Goal: Information Seeking & Learning: Learn about a topic

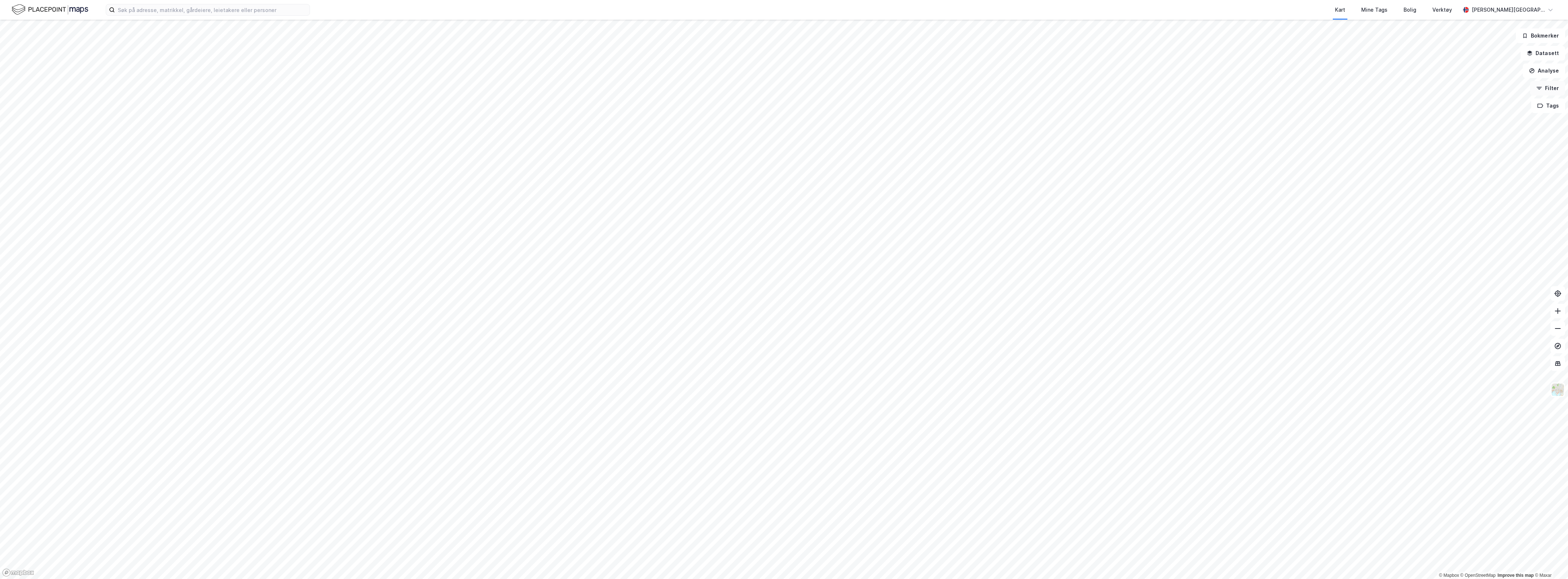
click at [1556, 88] on button "Filter" at bounding box center [1548, 88] width 35 height 15
click at [9, 110] on icon at bounding box center [9, 113] width 6 height 6
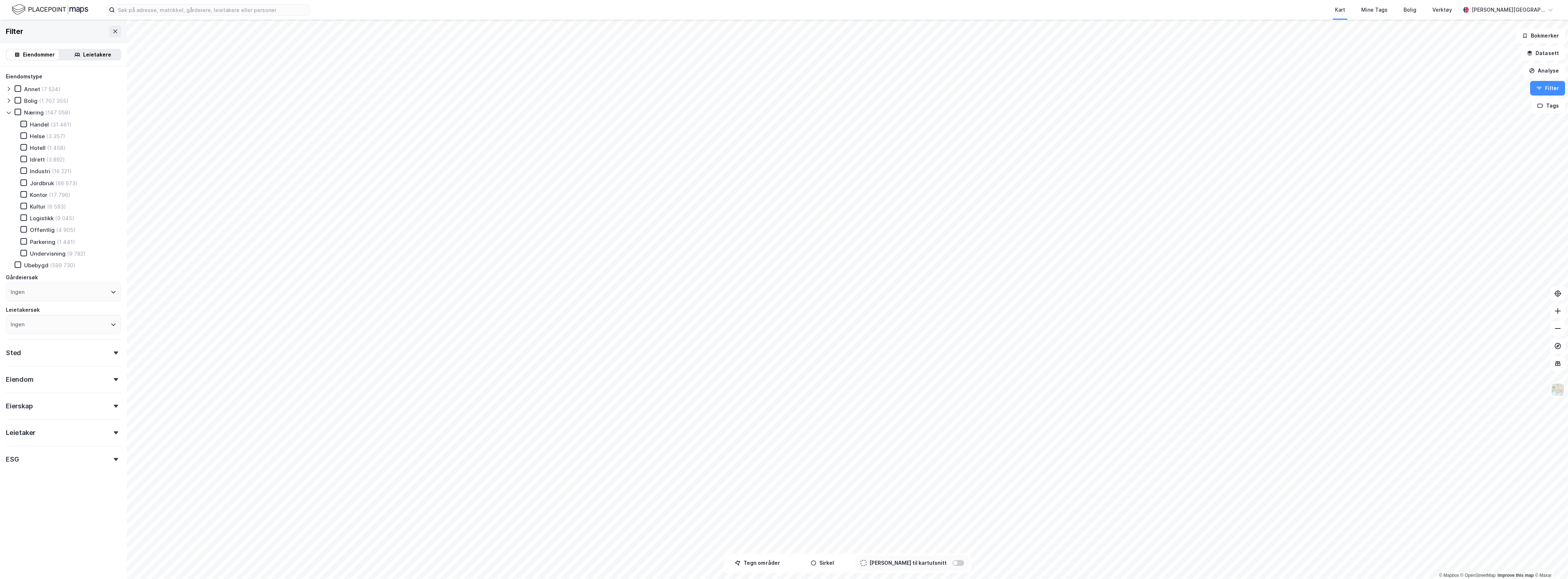
click at [24, 121] on icon at bounding box center [24, 124] width 5 height 5
click at [114, 378] on icon at bounding box center [116, 379] width 4 height 3
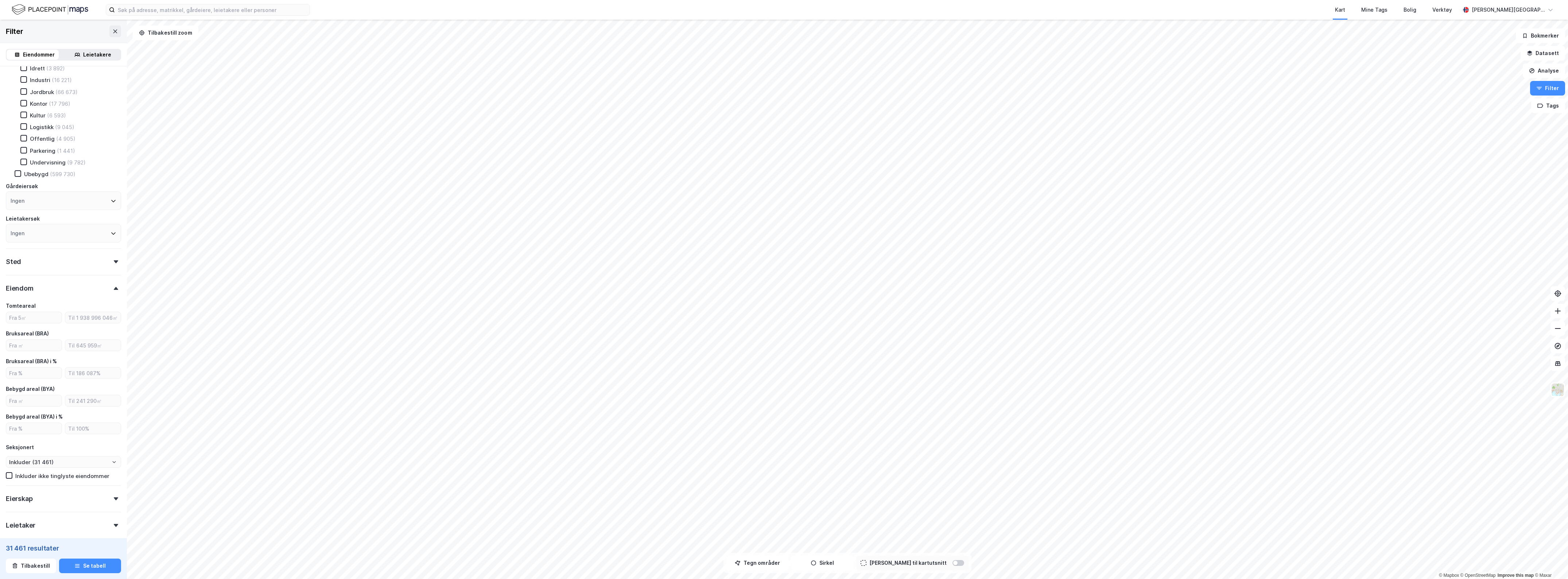
scroll to position [137, 0]
click at [37, 300] on input "number" at bounding box center [33, 300] width 55 height 11
type input "5000"
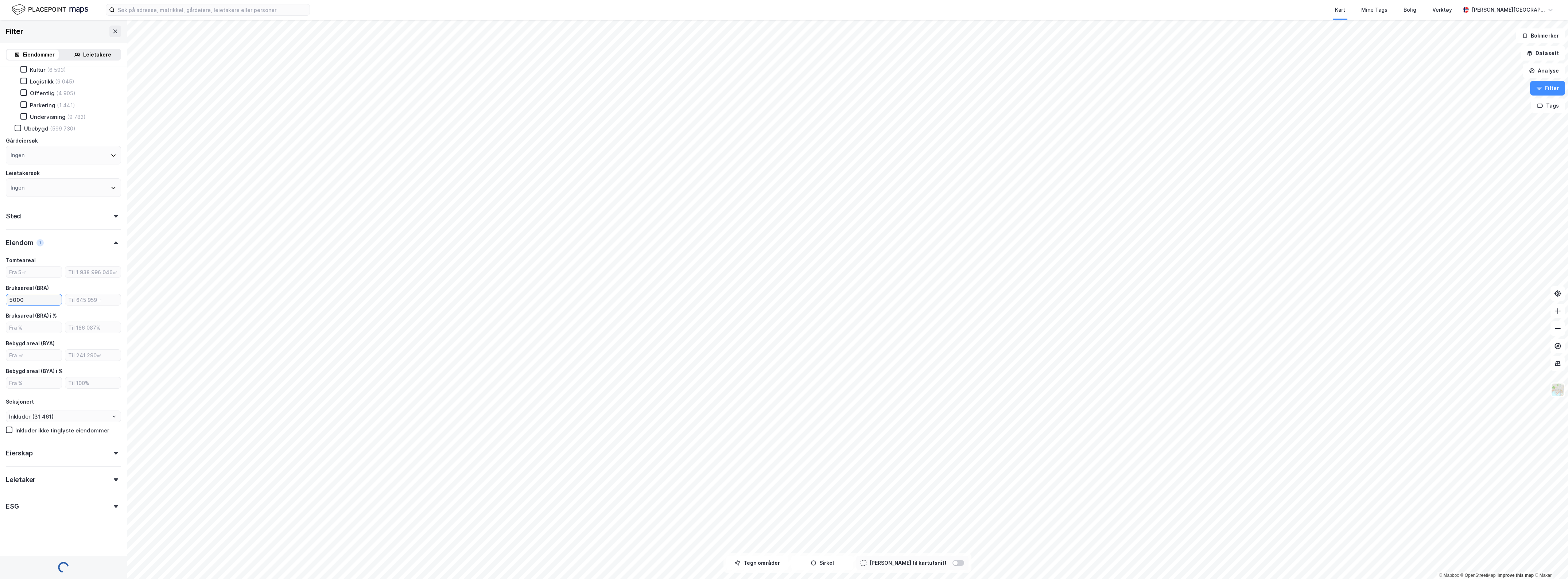
scroll to position [132, 0]
type input "Inkluder (2 665)"
click at [8, 296] on input "5000" at bounding box center [33, 300] width 55 height 11
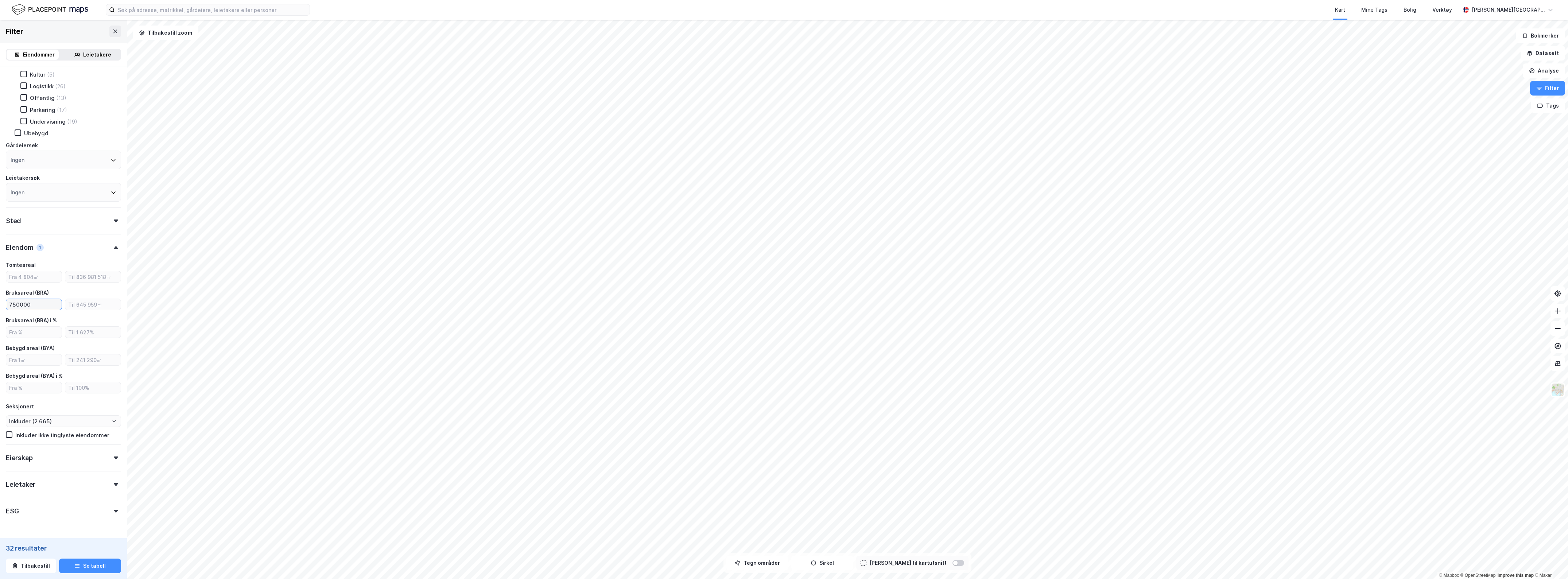
type input "750000"
click at [40, 295] on input "750000" at bounding box center [33, 300] width 55 height 11
type input "Inkluder (0)"
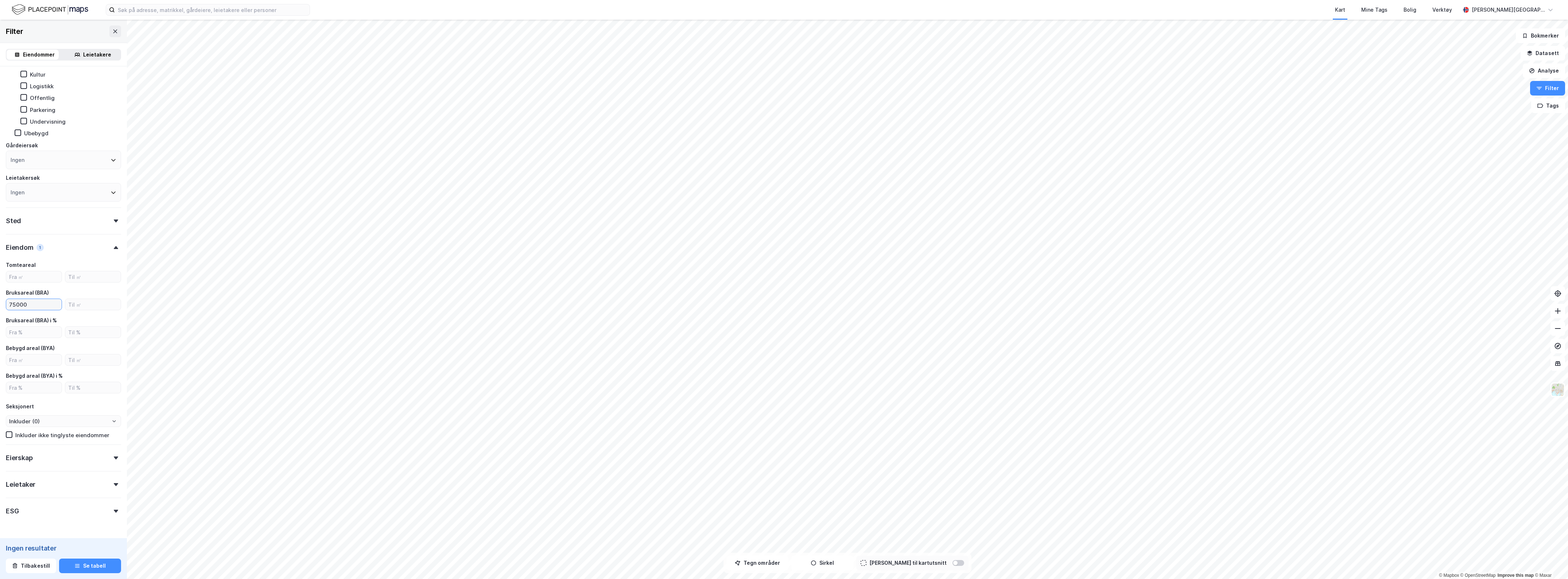
type input "75000"
type input "Inkluder (32)"
click at [114, 261] on icon at bounding box center [116, 262] width 4 height 3
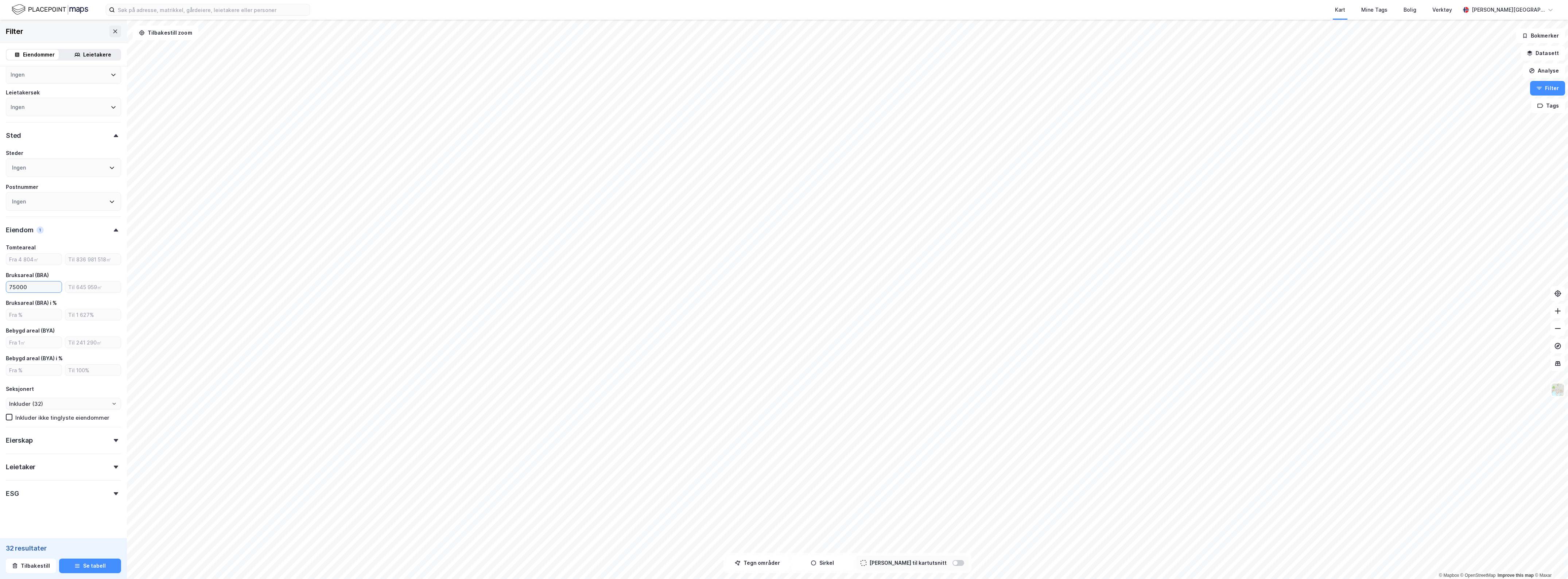
click at [30, 282] on input "75000" at bounding box center [33, 287] width 55 height 11
type input "7500"
type input "Inkluder (1 652)"
type input "7500"
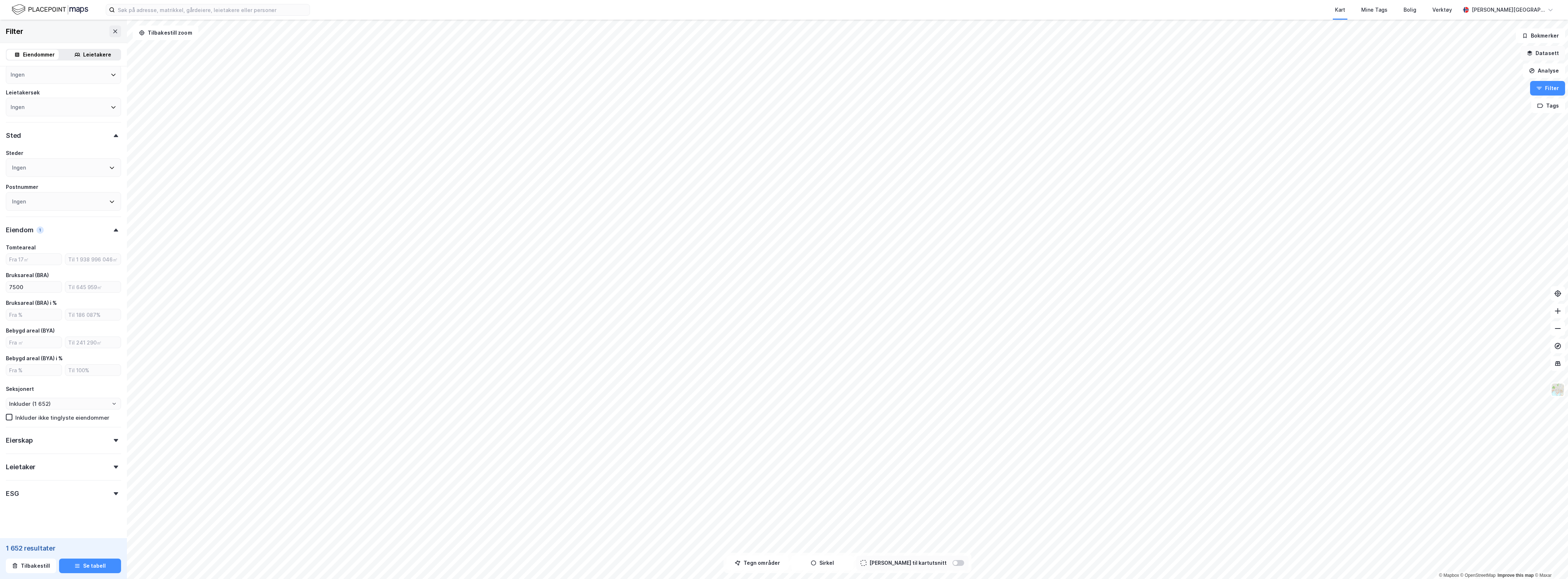
click at [1552, 52] on button "Datasett" at bounding box center [1542, 53] width 44 height 15
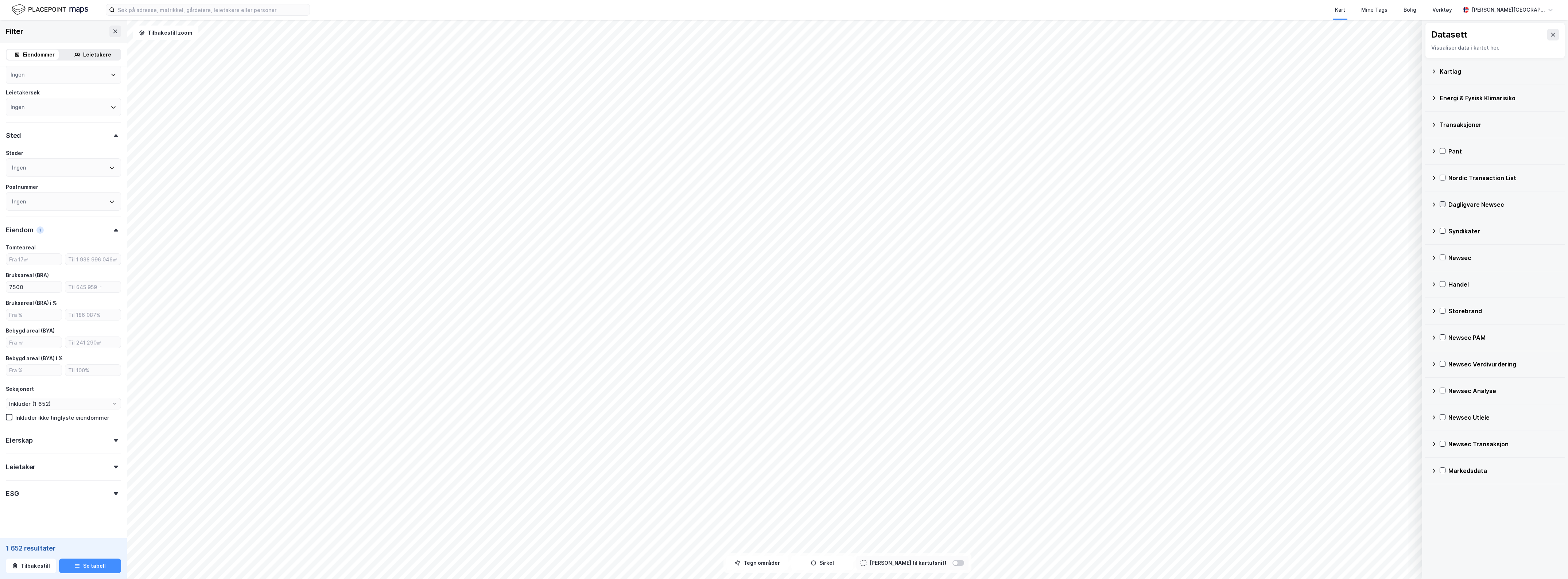
click at [1443, 206] on icon at bounding box center [1443, 204] width 5 height 5
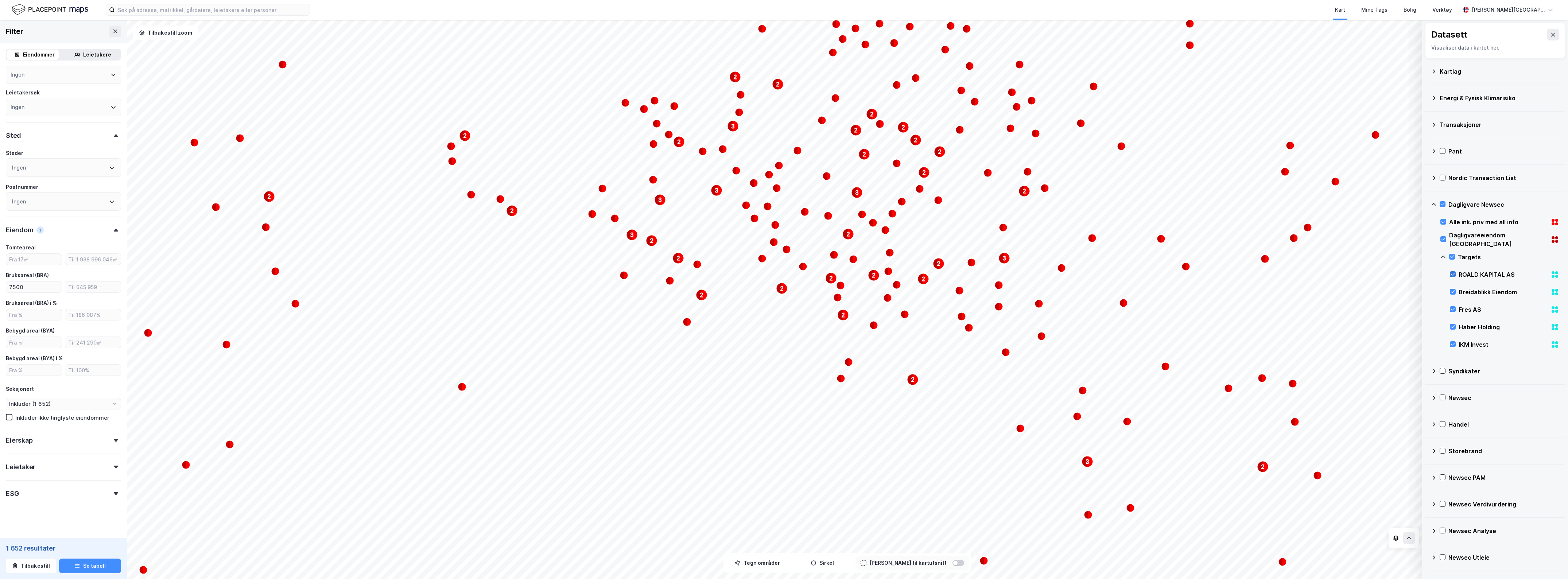
click at [1452, 275] on icon at bounding box center [1453, 274] width 5 height 5
click at [1453, 295] on div at bounding box center [1453, 292] width 6 height 6
click at [1454, 310] on icon at bounding box center [1453, 309] width 4 height 2
click at [1452, 327] on icon at bounding box center [1453, 327] width 5 height 5
click at [1453, 342] on div "IKM Invest" at bounding box center [1505, 345] width 110 height 18
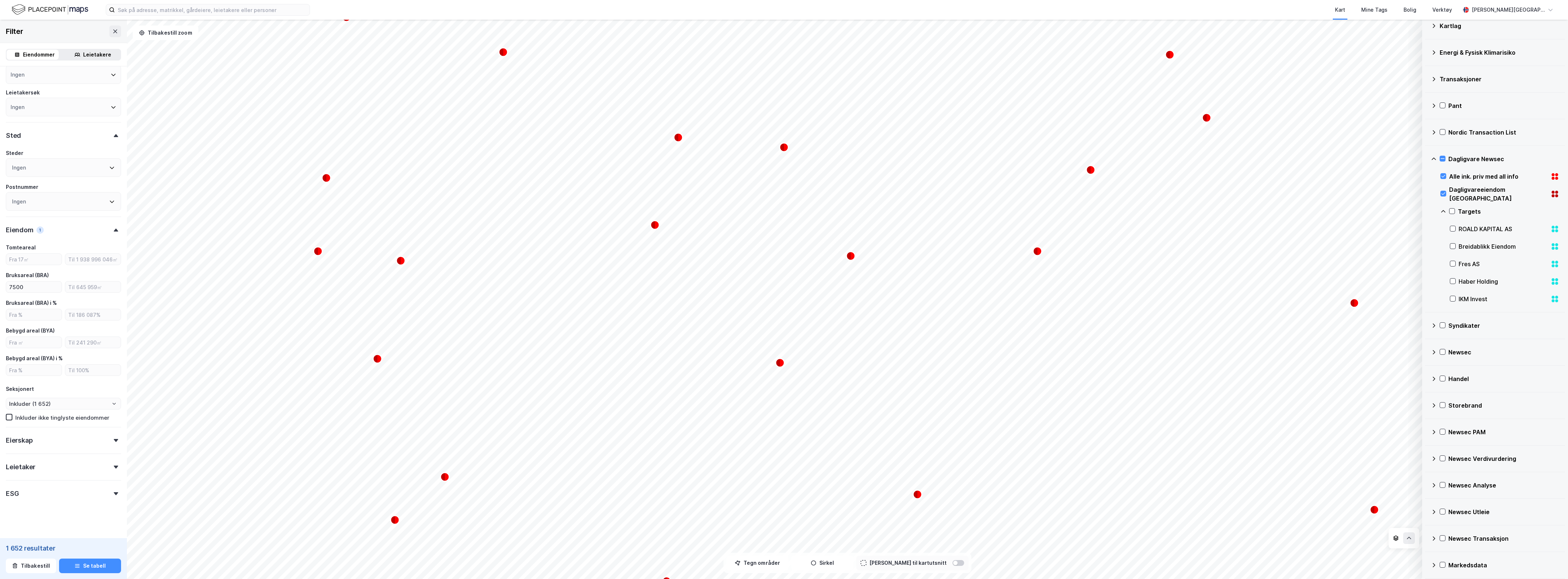
scroll to position [49, 0]
click at [1434, 376] on icon at bounding box center [1434, 376] width 6 height 6
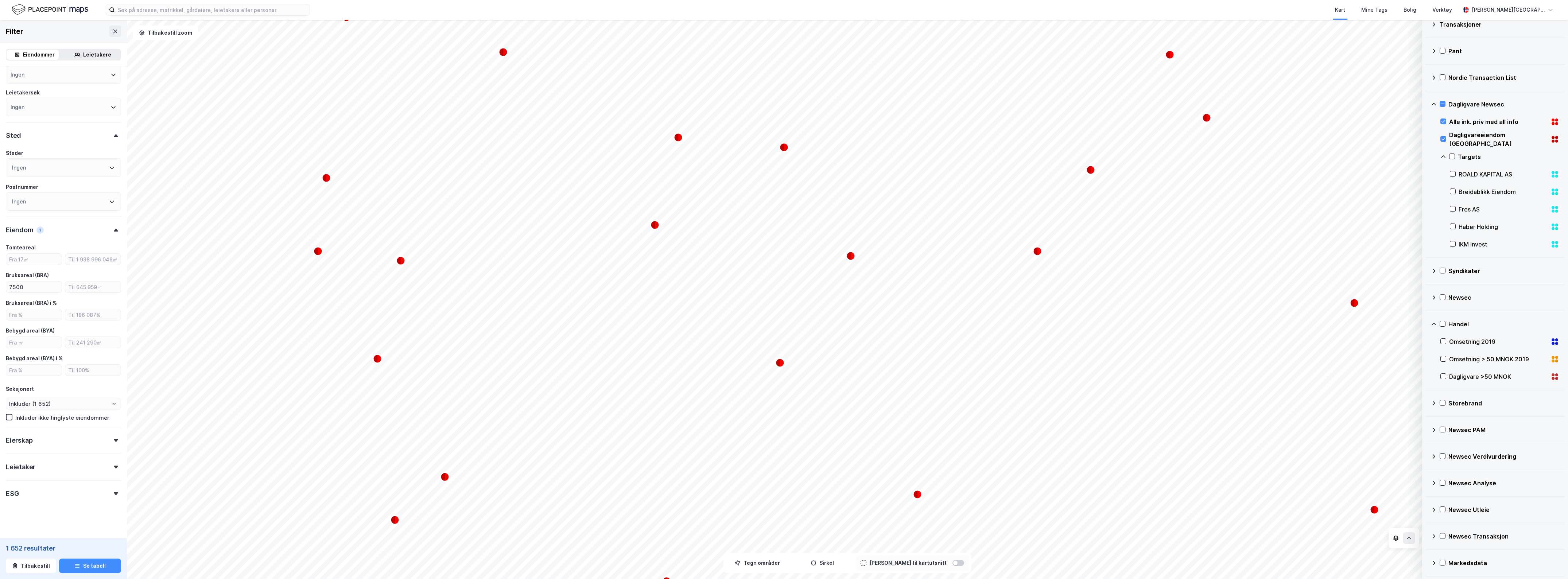
scroll to position [102, 0]
click at [1435, 457] on icon at bounding box center [1434, 457] width 6 height 6
click at [1444, 507] on icon at bounding box center [1443, 508] width 6 height 6
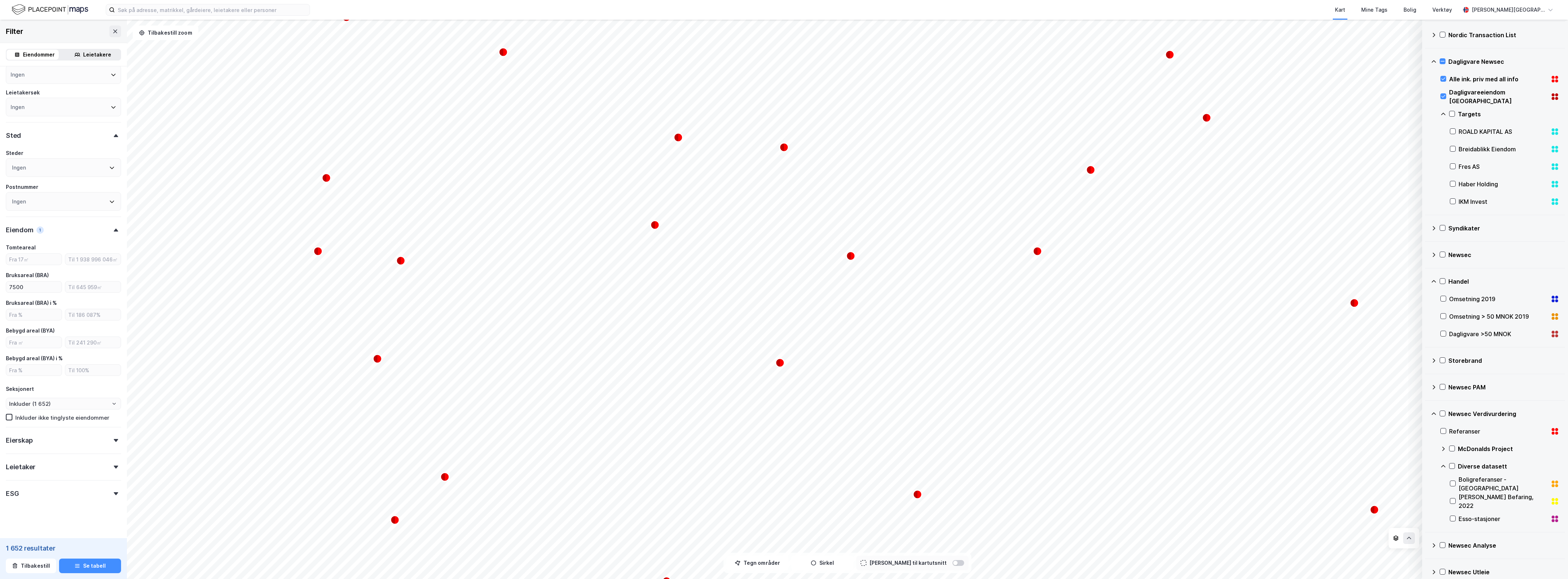
scroll to position [192, 0]
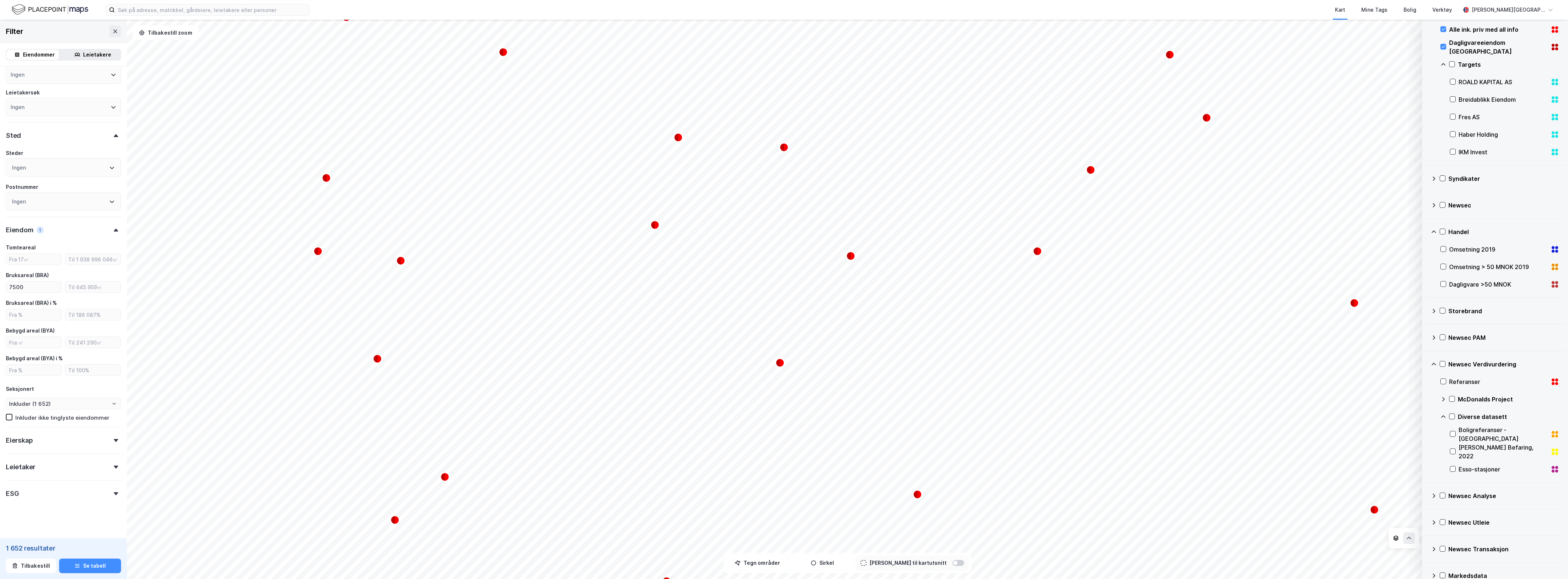
click at [1445, 416] on icon at bounding box center [1443, 417] width 6 height 6
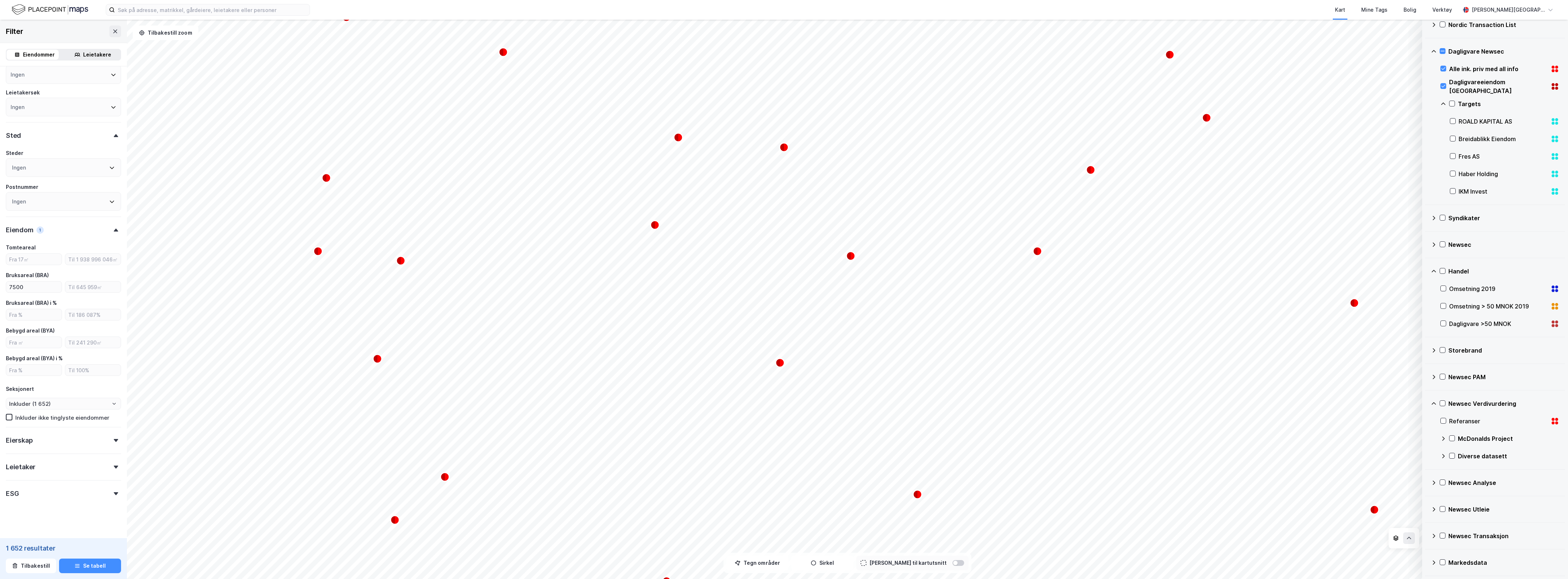
scroll to position [154, 0]
click at [1432, 536] on icon at bounding box center [1434, 536] width 6 height 6
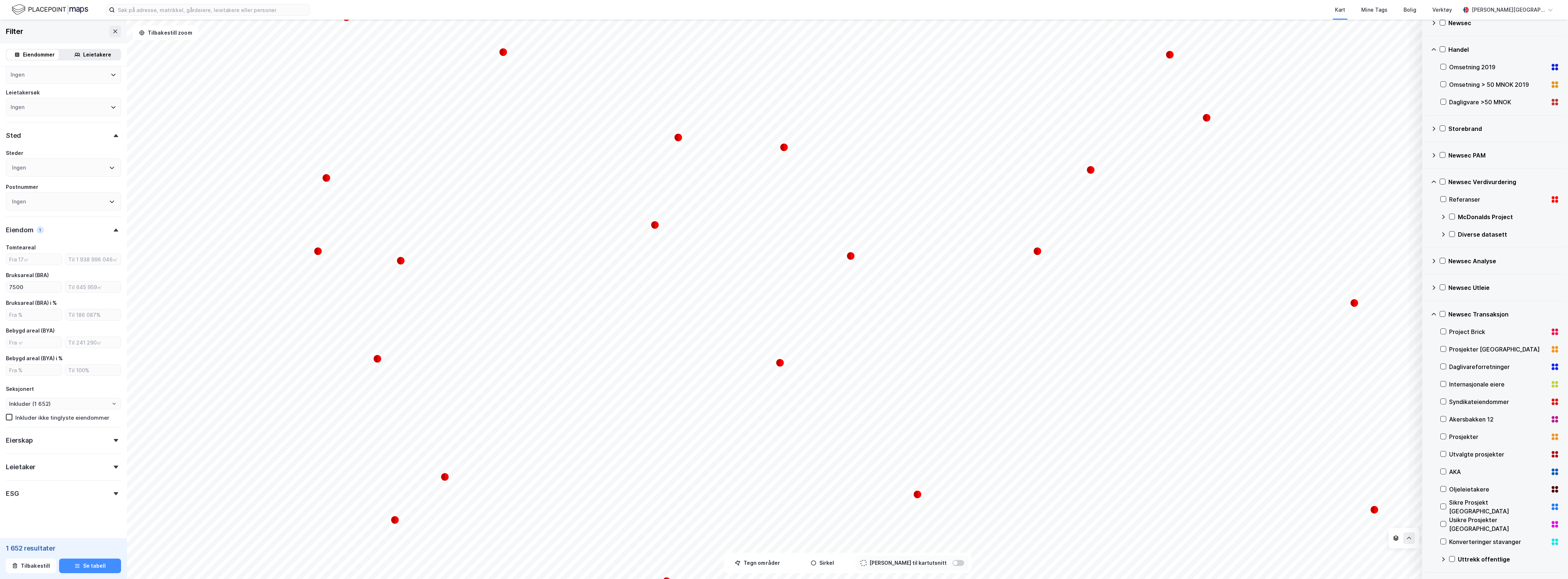
scroll to position [399, 0]
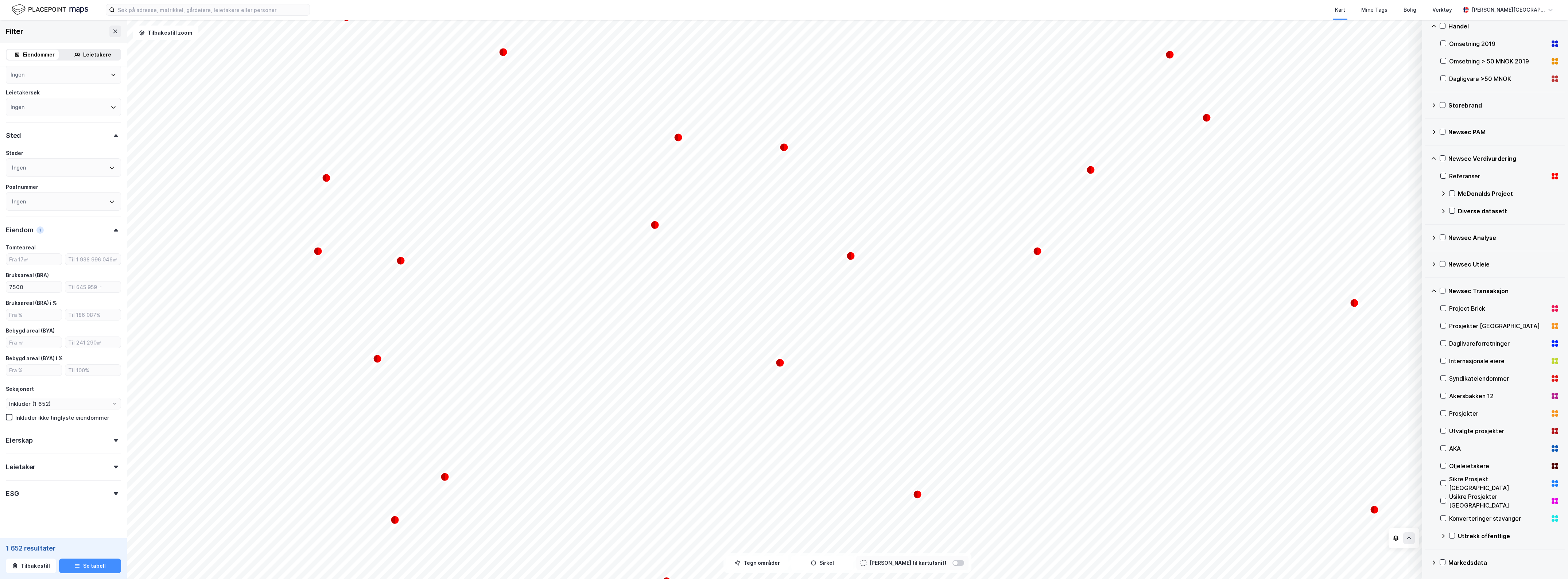
click at [1435, 563] on icon at bounding box center [1434, 563] width 6 height 6
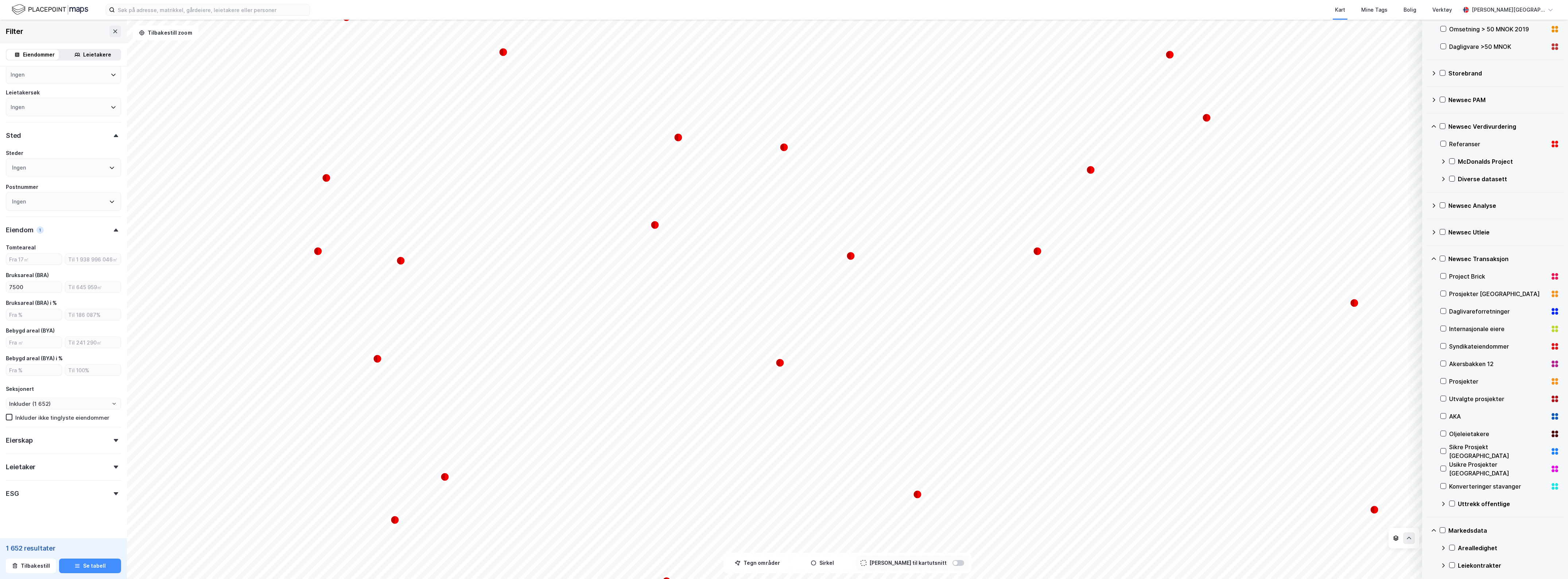
scroll to position [469, 0]
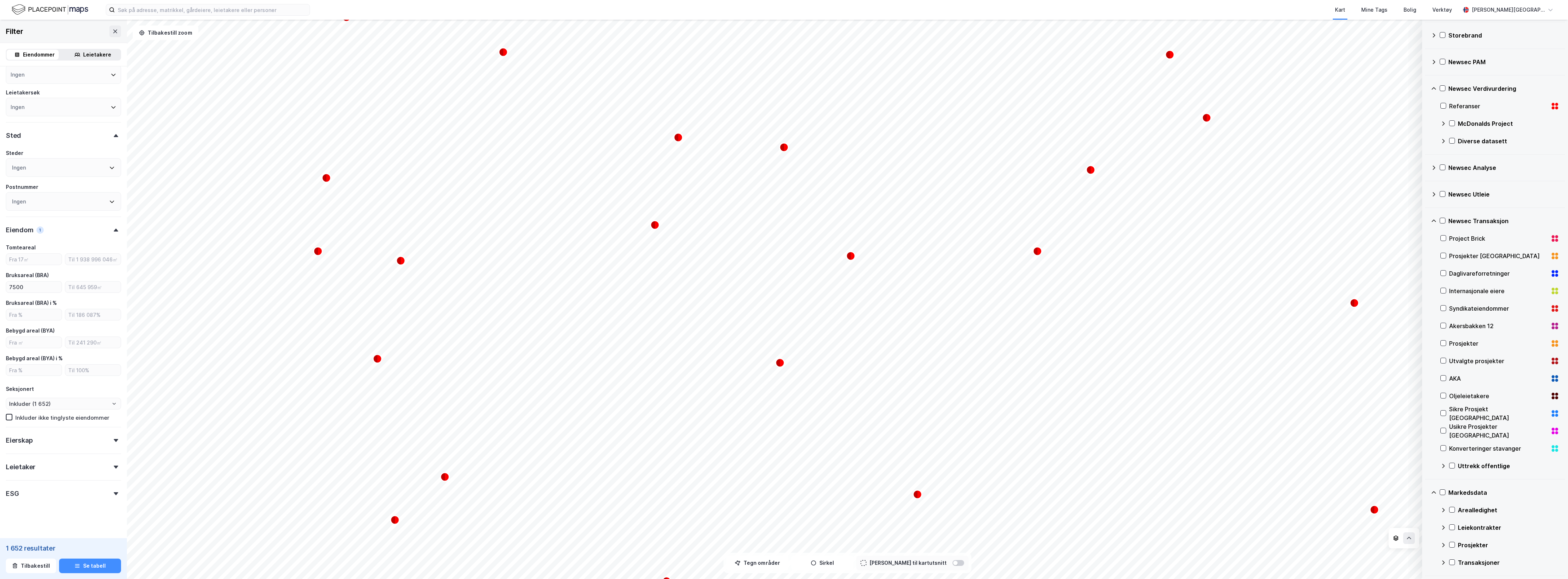
click at [1445, 560] on icon at bounding box center [1443, 563] width 6 height 6
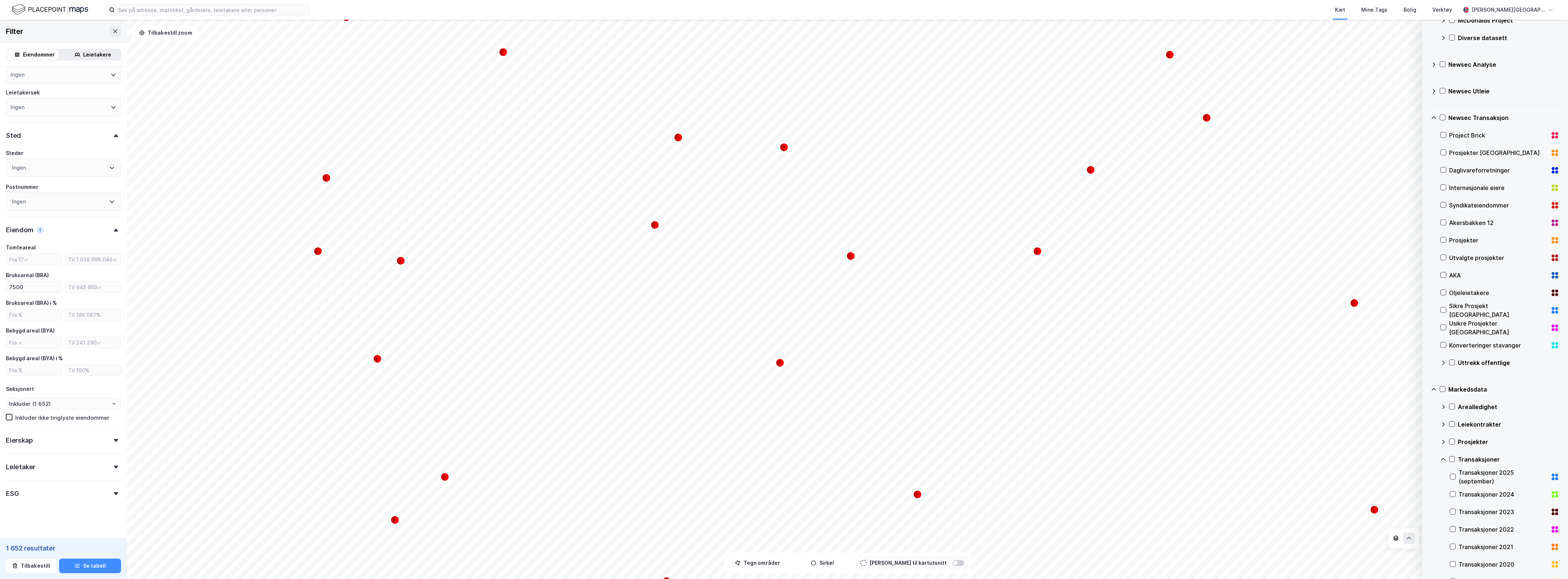
scroll to position [571, 0]
click at [1444, 461] on icon at bounding box center [1443, 460] width 6 height 6
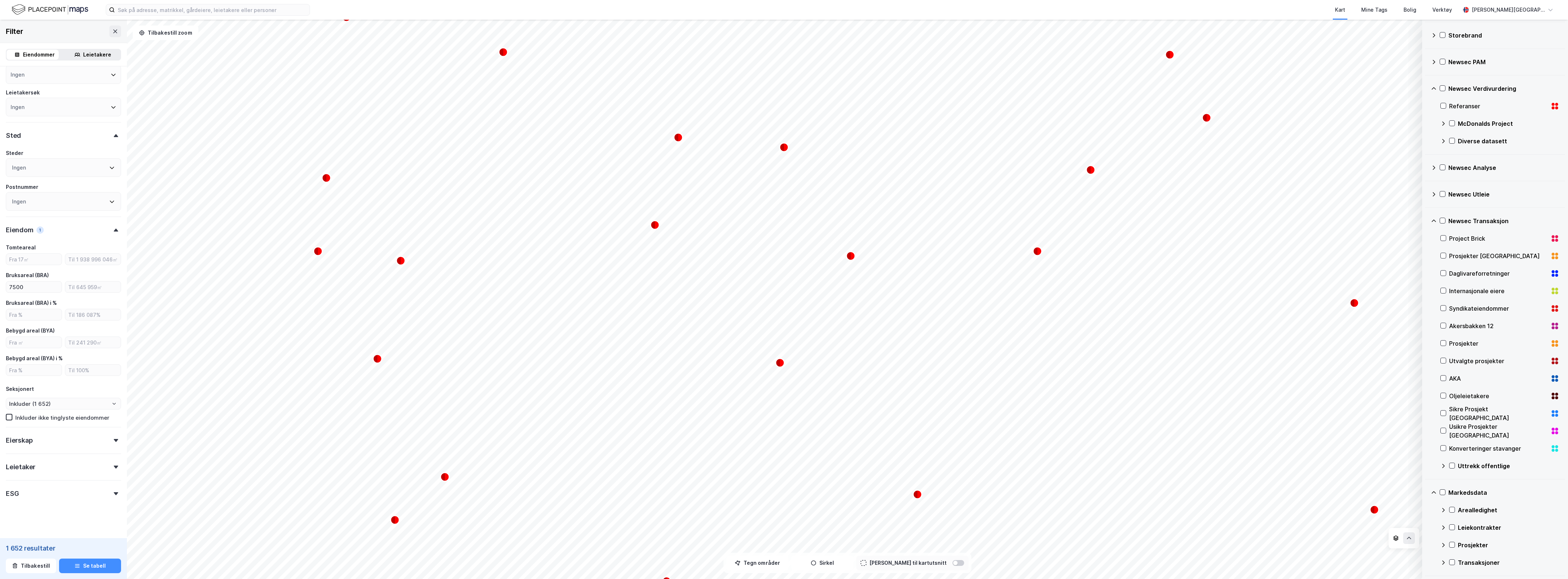
click at [1444, 544] on icon at bounding box center [1443, 546] width 6 height 6
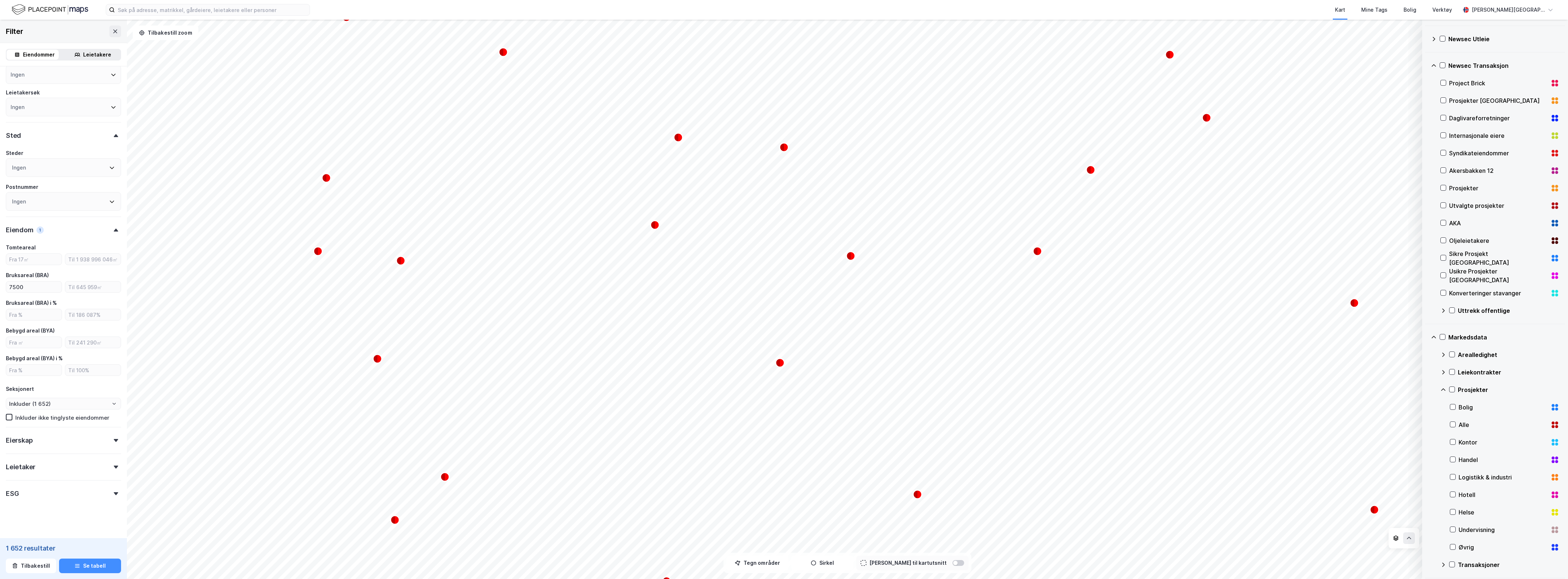
scroll to position [626, 0]
click at [1447, 387] on div "Prosjekter" at bounding box center [1499, 387] width 119 height 18
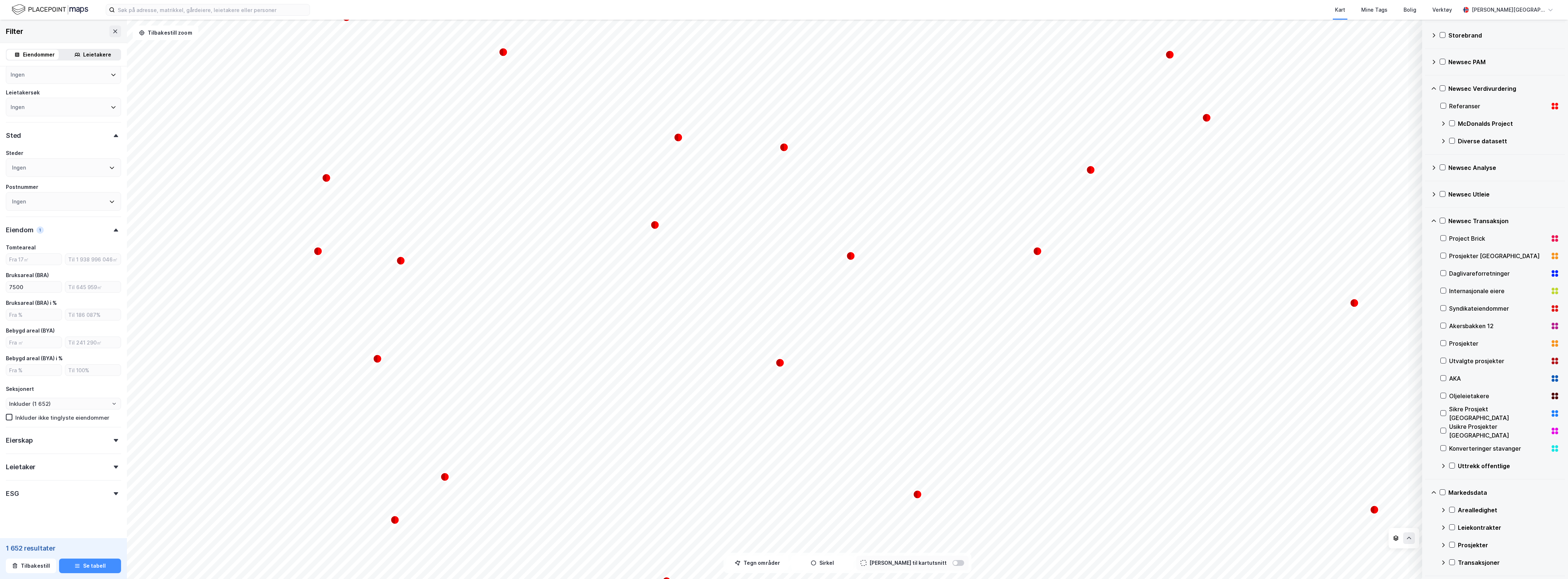
scroll to position [469, 0]
click at [1443, 513] on icon at bounding box center [1443, 510] width 6 height 6
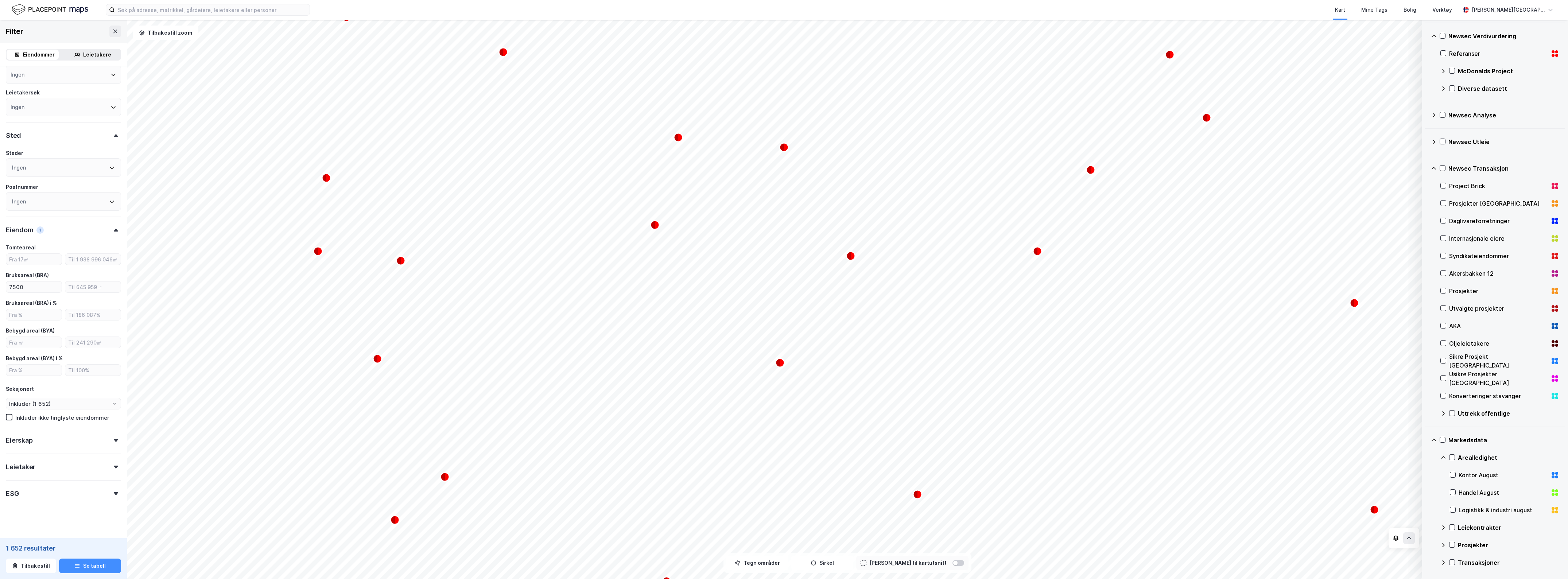
click at [1465, 494] on div "Handel August" at bounding box center [1503, 493] width 89 height 9
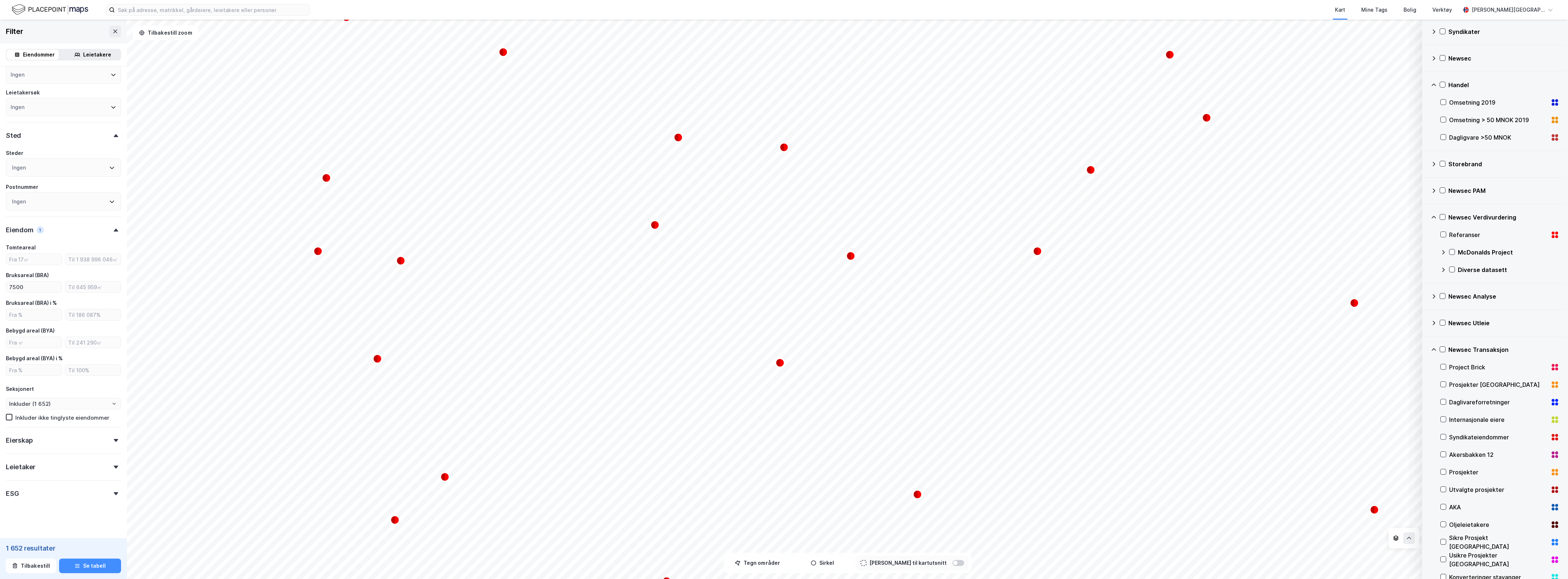
scroll to position [248, 0]
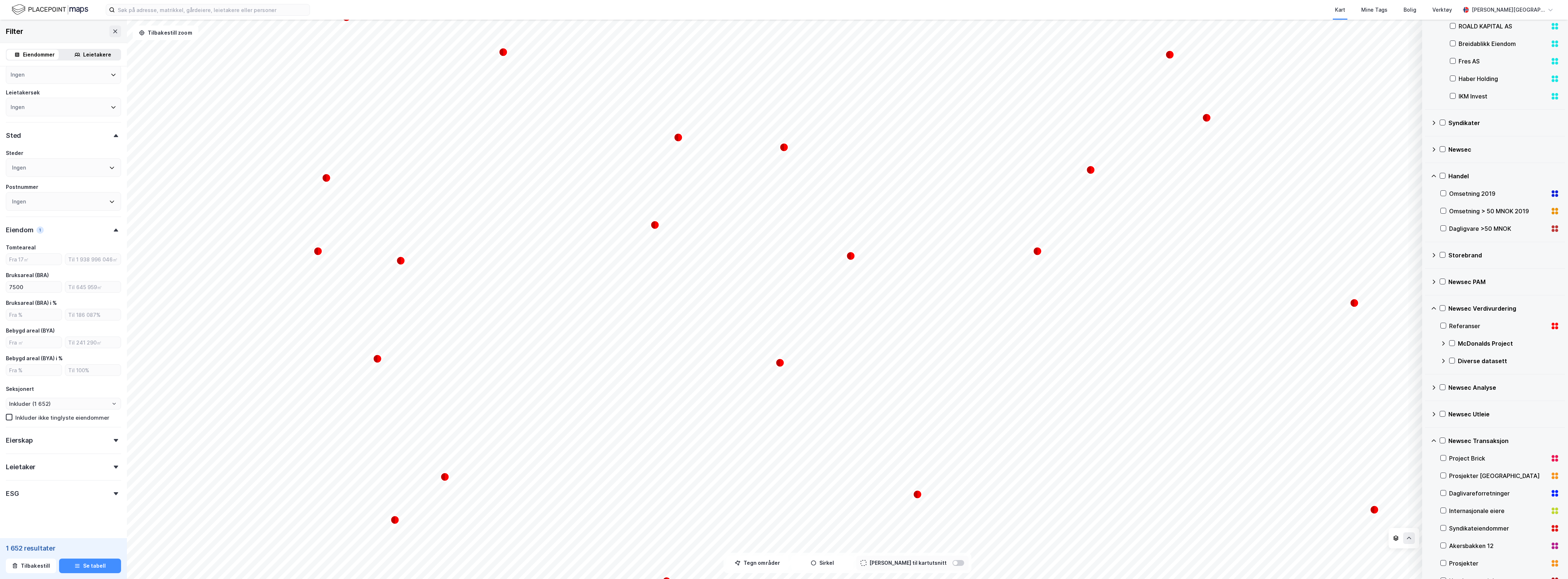
click at [1433, 387] on icon at bounding box center [1434, 388] width 6 height 6
click at [1432, 389] on icon at bounding box center [1433, 387] width 4 height 2
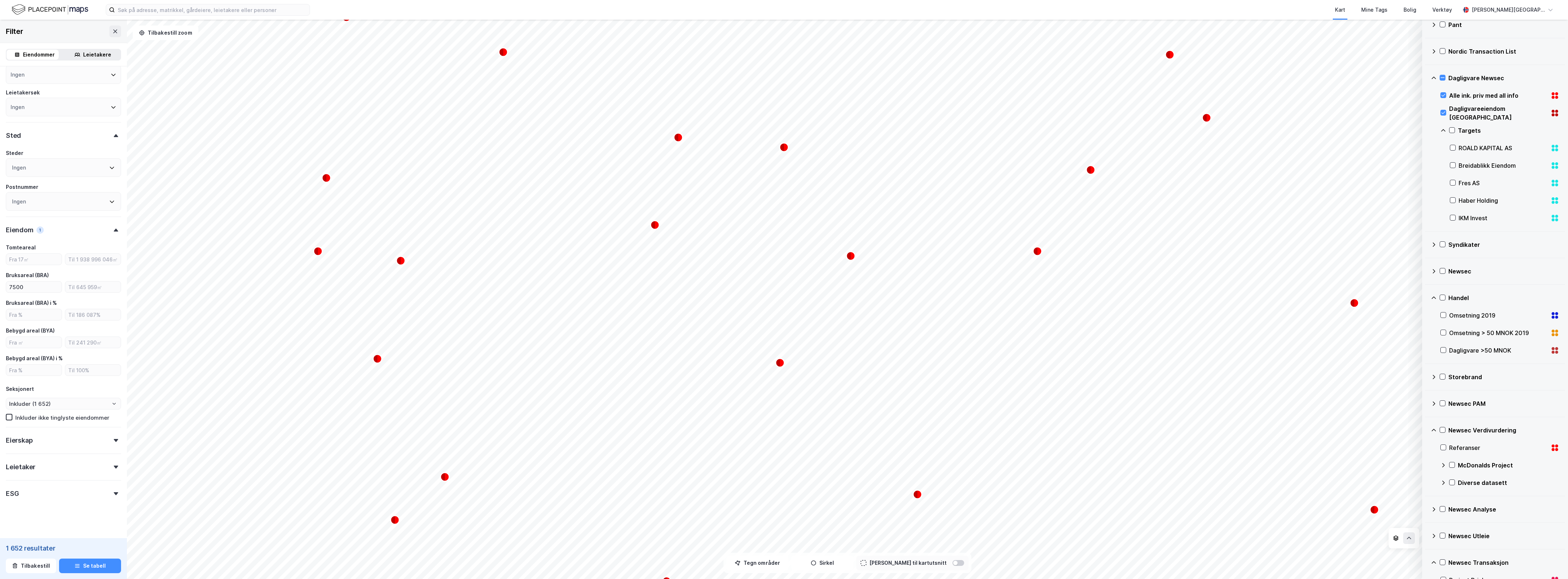
scroll to position [111, 0]
click at [1435, 286] on icon at bounding box center [1434, 286] width 6 height 6
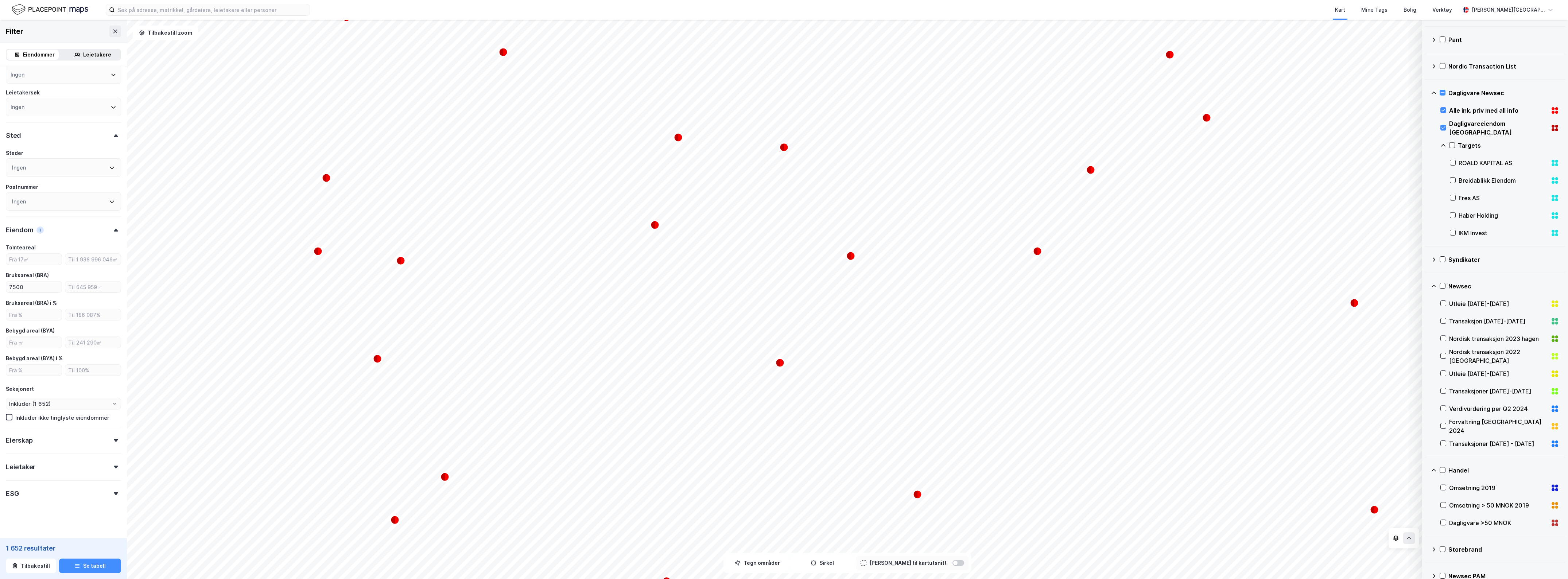
click at [1435, 286] on icon at bounding box center [1434, 286] width 6 height 6
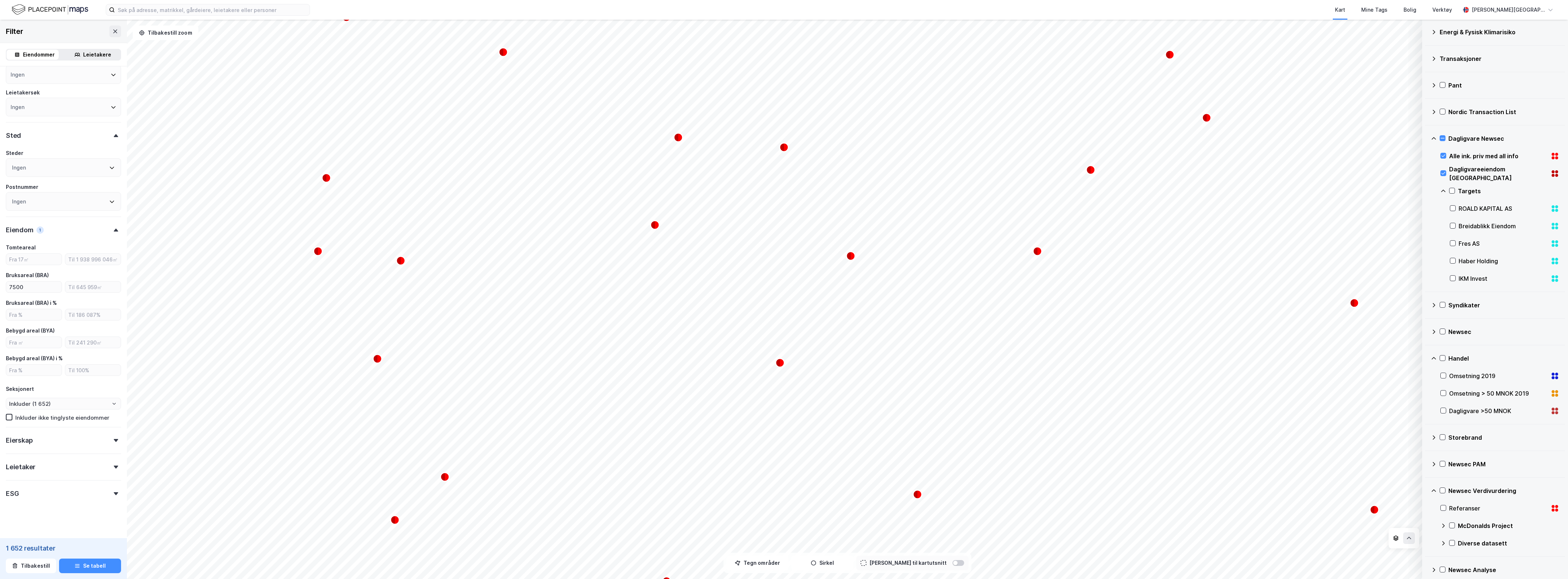
click at [1435, 304] on icon at bounding box center [1434, 306] width 6 height 6
click at [1435, 304] on icon at bounding box center [1434, 306] width 6 height 6
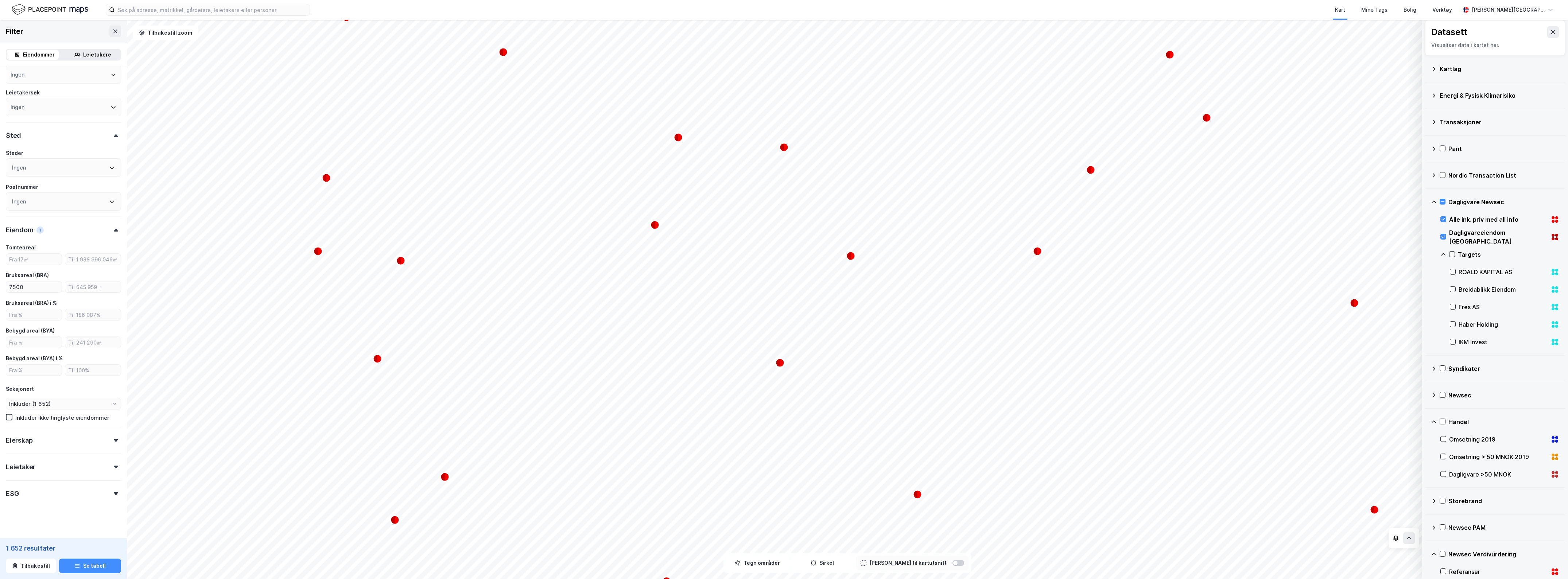
scroll to position [0, 0]
click at [1436, 177] on icon at bounding box center [1434, 178] width 6 height 6
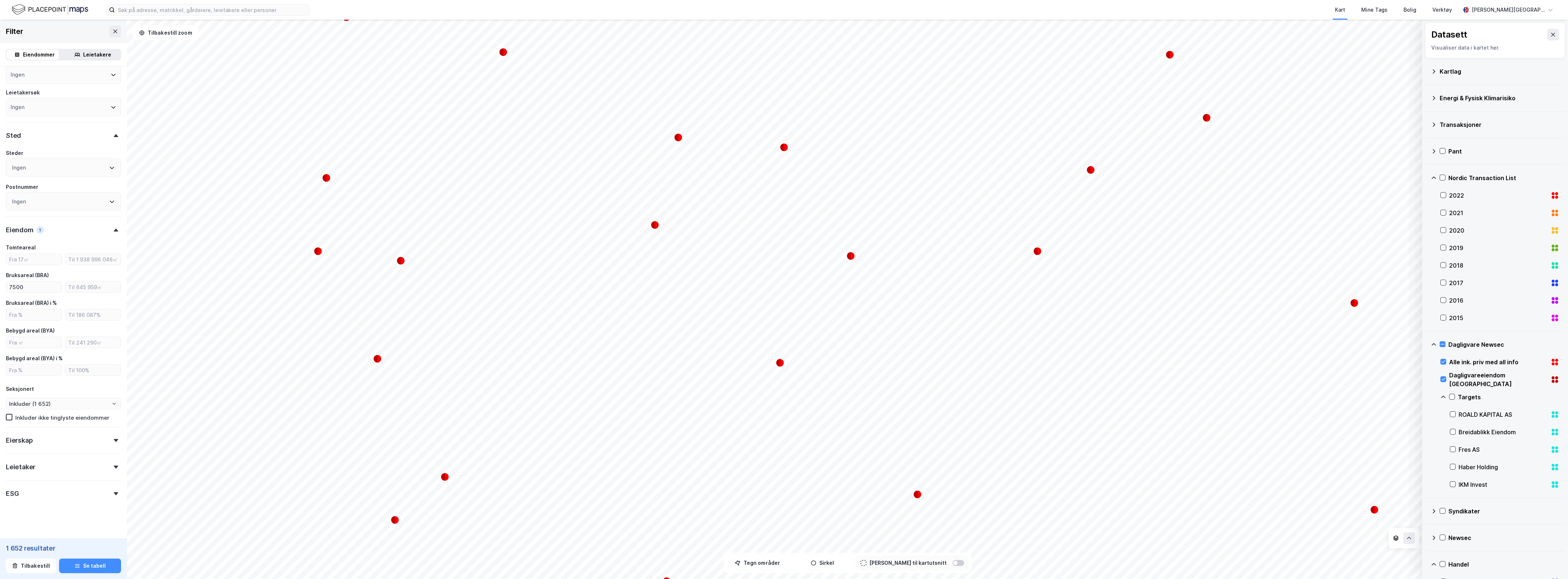
click at [1436, 177] on icon at bounding box center [1434, 178] width 6 height 6
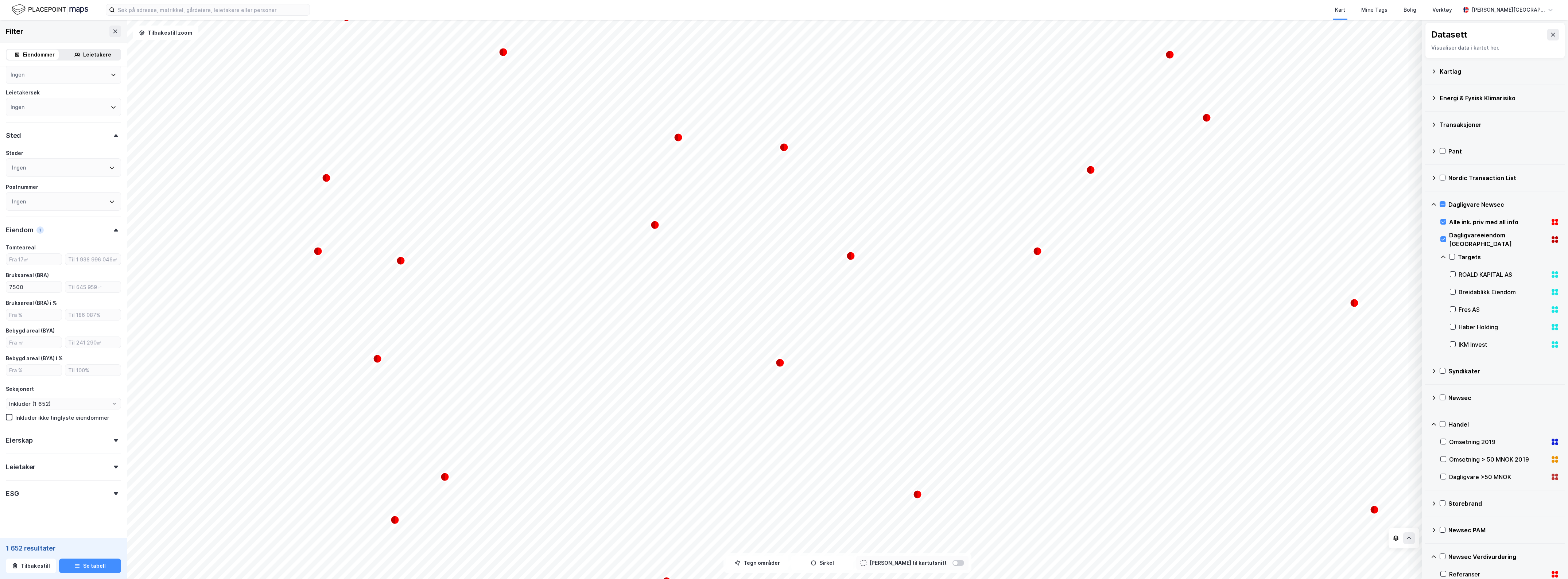
click at [1433, 72] on icon at bounding box center [1434, 72] width 6 height 6
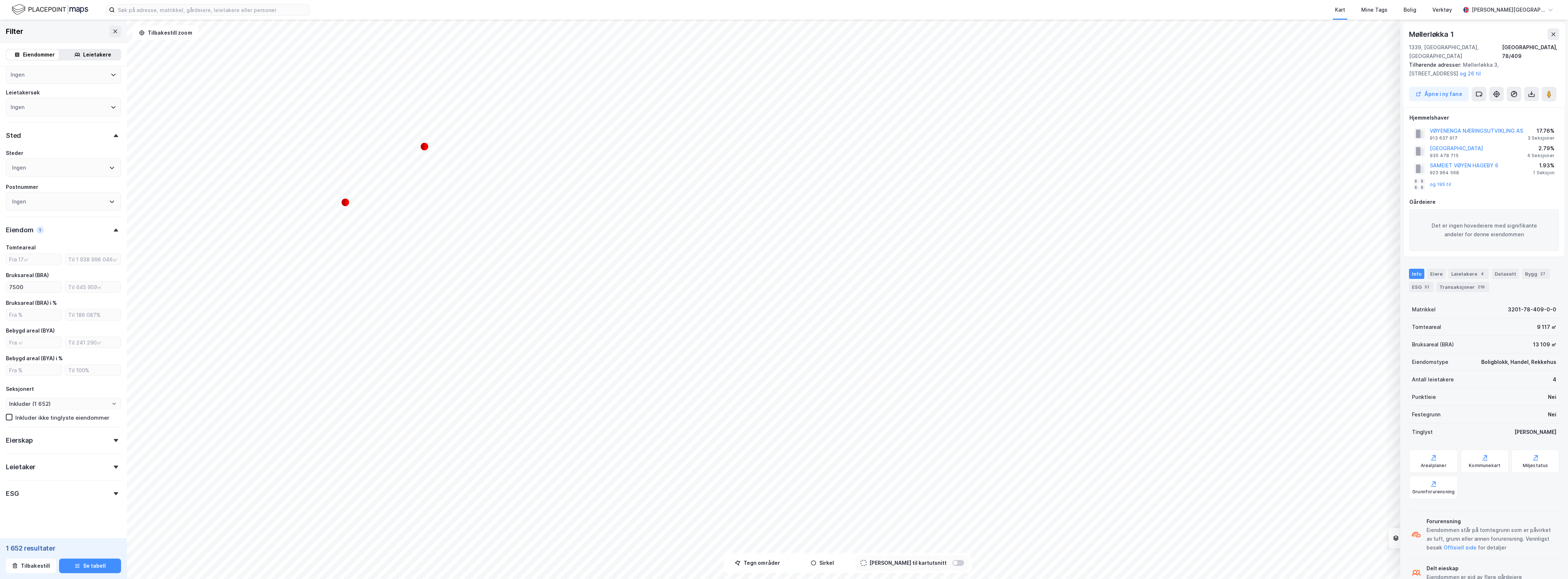
click at [1494, 127] on div "VØYENENGA NÆRINGSUTVIKLING AS" at bounding box center [1476, 131] width 93 height 9
click at [1435, 269] on div "Eiere" at bounding box center [1437, 274] width 18 height 10
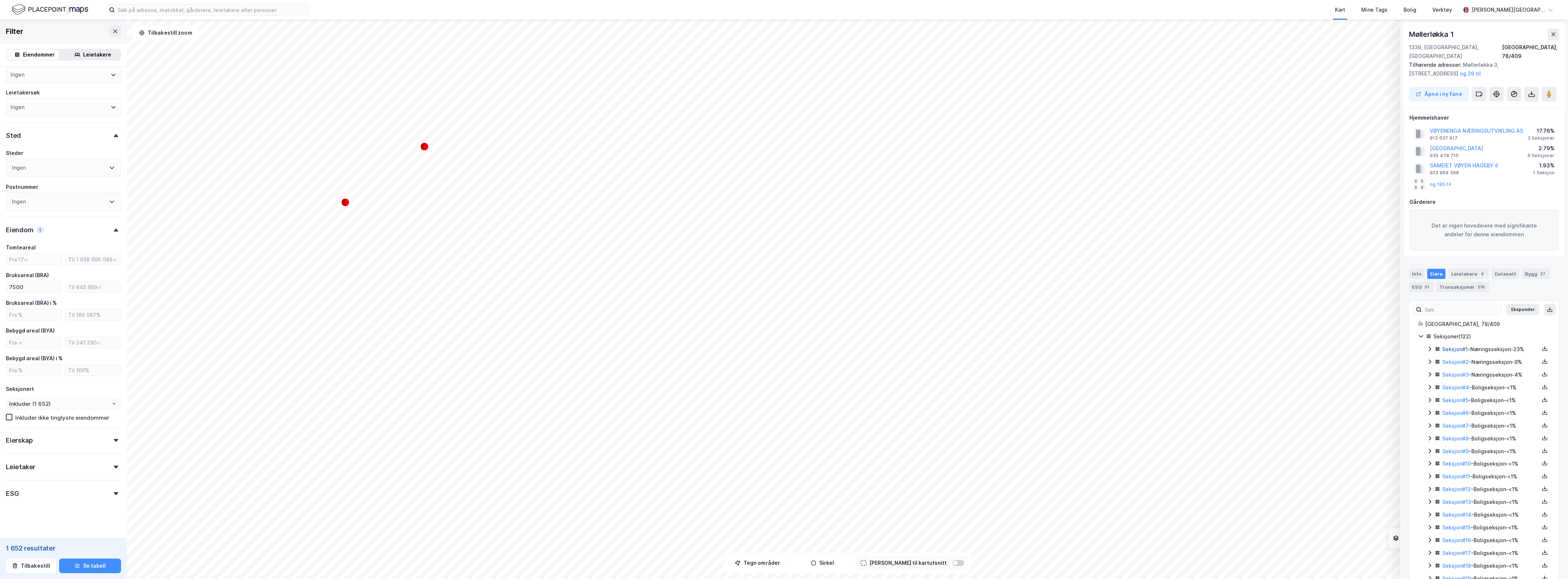
click at [1459, 346] on link "Seksjon # 1" at bounding box center [1455, 349] width 26 height 6
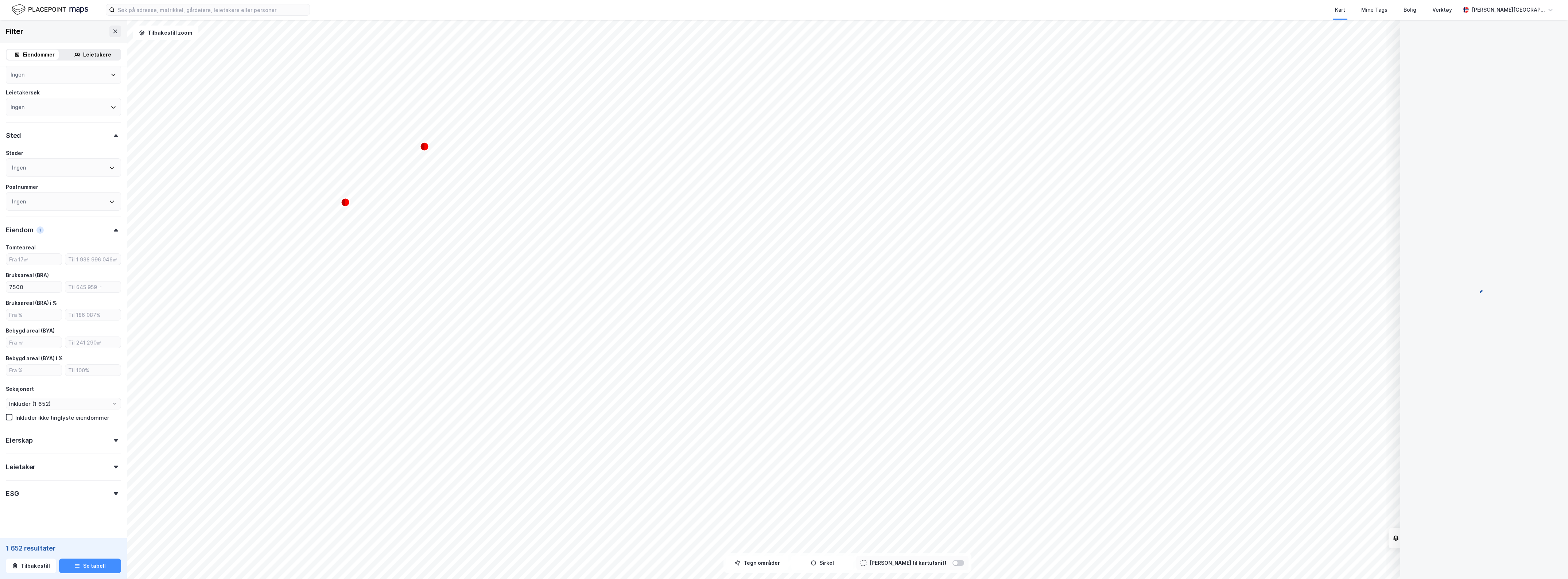
scroll to position [1, 0]
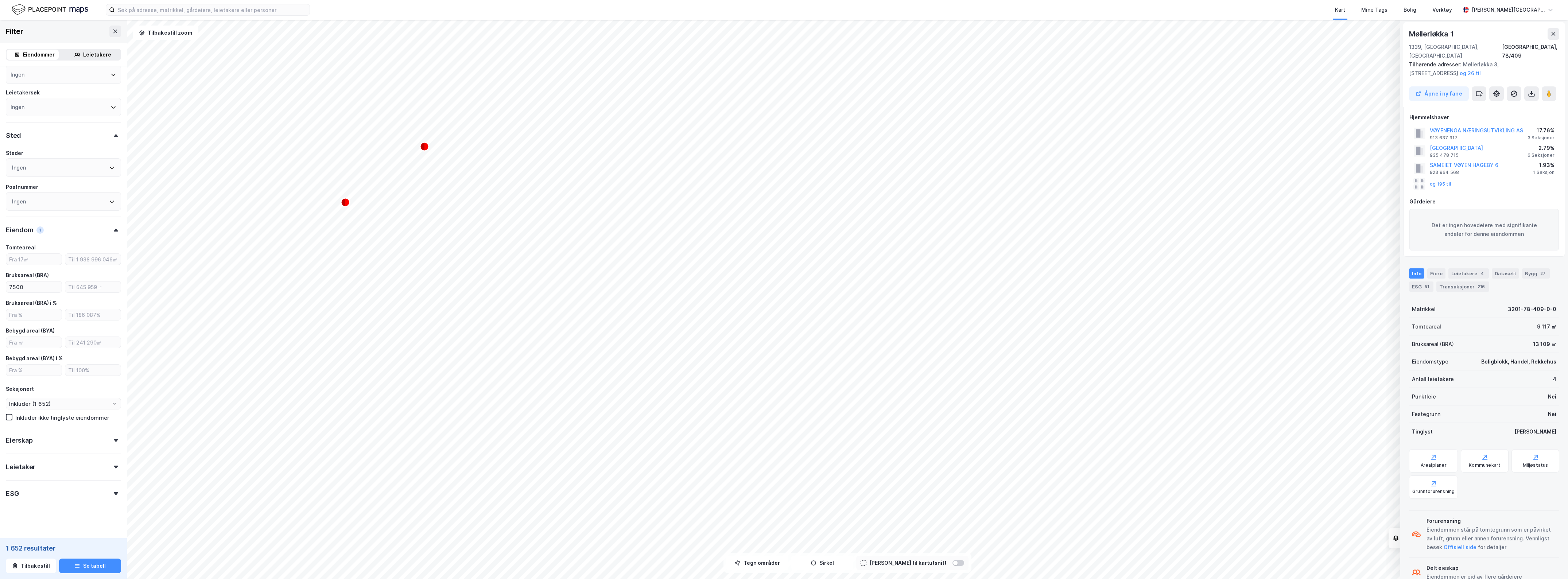
click at [0, 0] on button "VØYENENGA NÆRINGSUTVIKLING AS" at bounding box center [0, 0] width 0 height 0
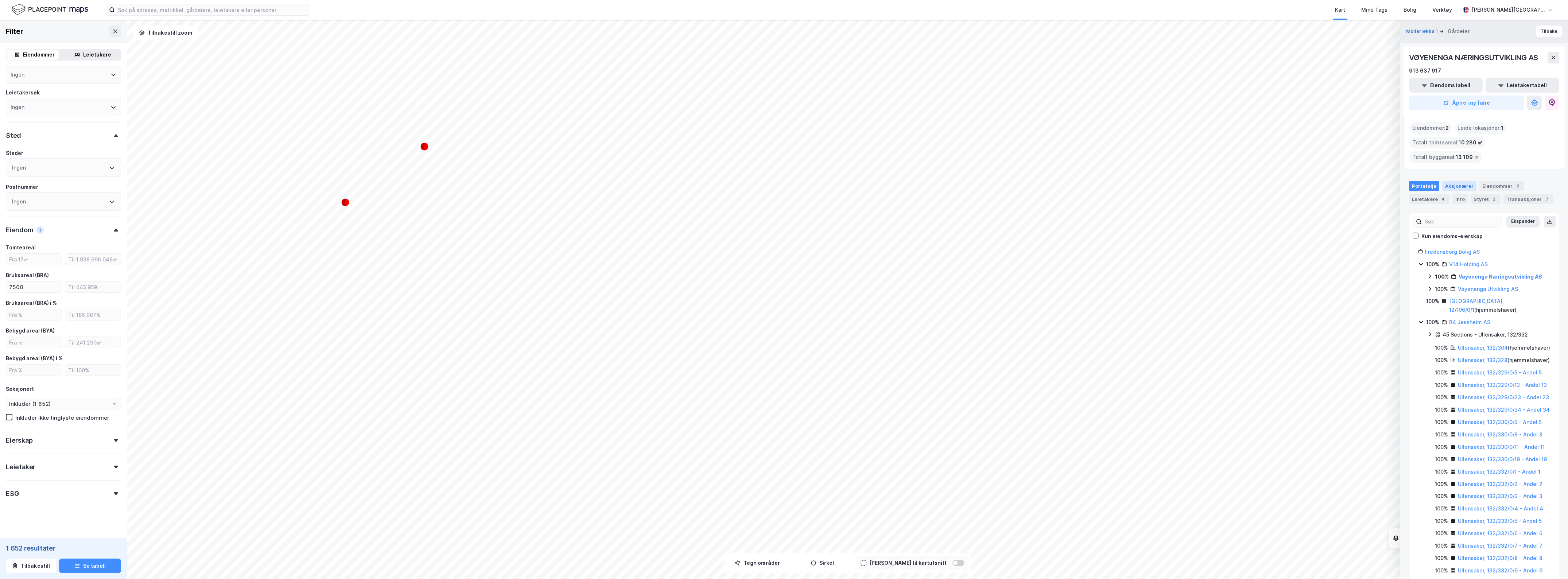
click at [1460, 181] on div "Aksjonærer" at bounding box center [1459, 186] width 34 height 10
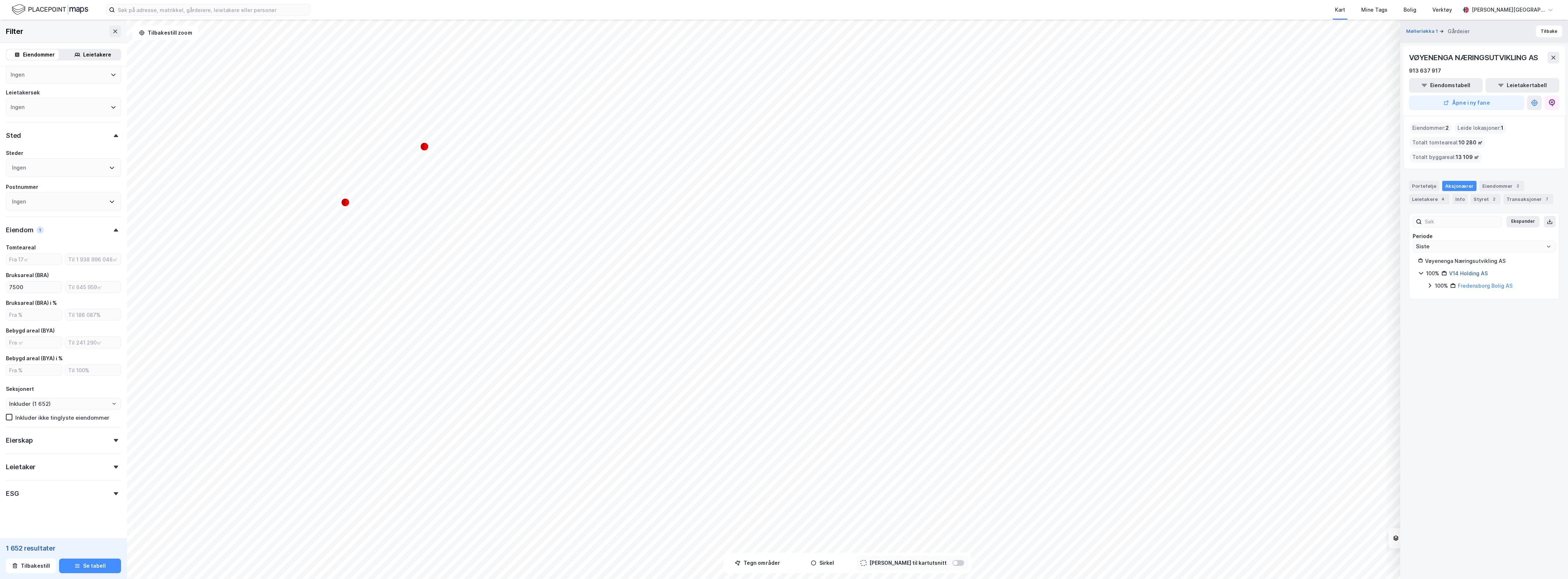
click at [1470, 270] on link "V14 Holding AS" at bounding box center [1469, 273] width 39 height 6
click at [1477, 295] on link "[GEOGRAPHIC_DATA] AS" at bounding box center [1486, 298] width 61 height 6
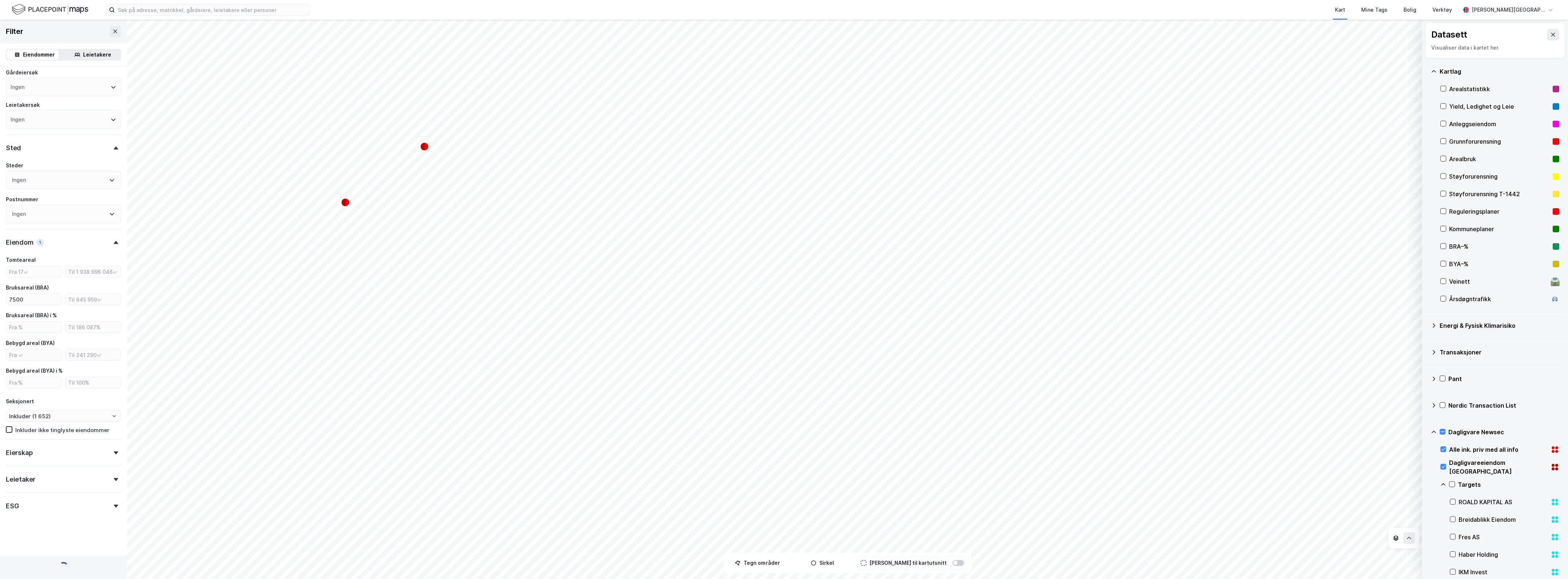
scroll to position [200, 0]
type input "Inkluder (32)"
click at [114, 439] on icon at bounding box center [116, 440] width 4 height 3
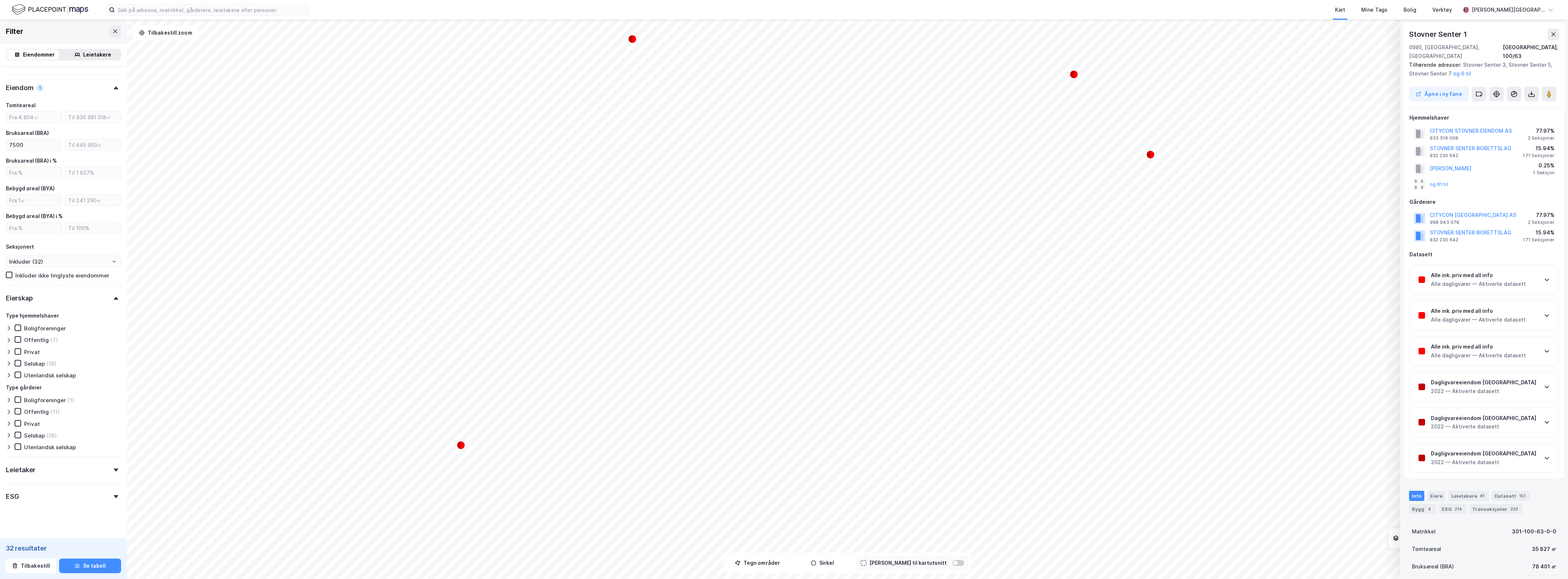
scroll to position [1, 0]
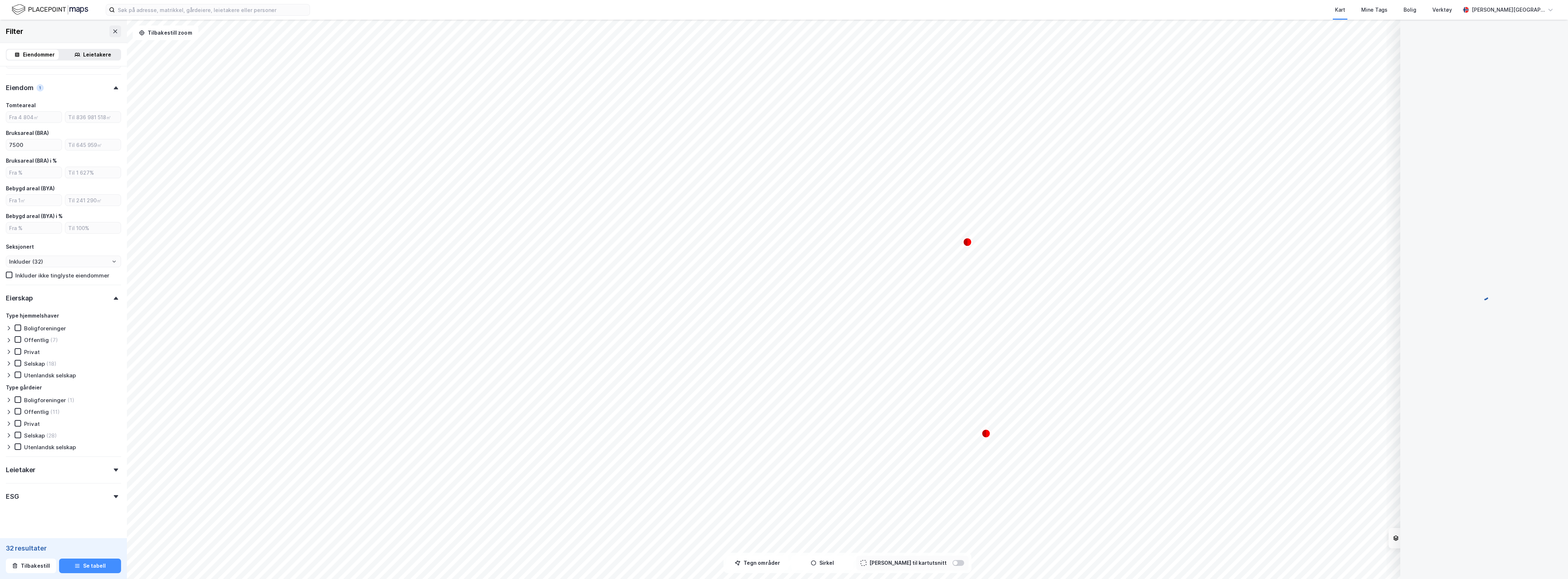
scroll to position [1, 0]
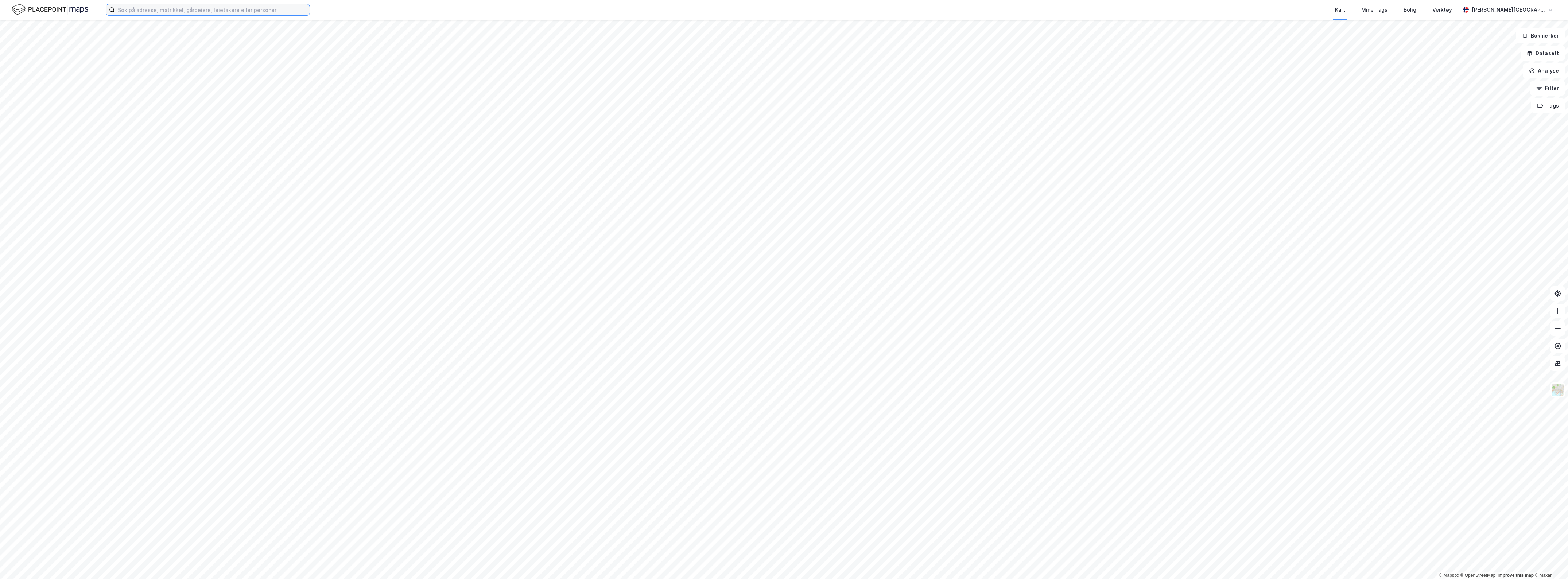
click at [149, 10] on input at bounding box center [212, 10] width 195 height 11
click at [155, 9] on input at bounding box center [212, 10] width 195 height 11
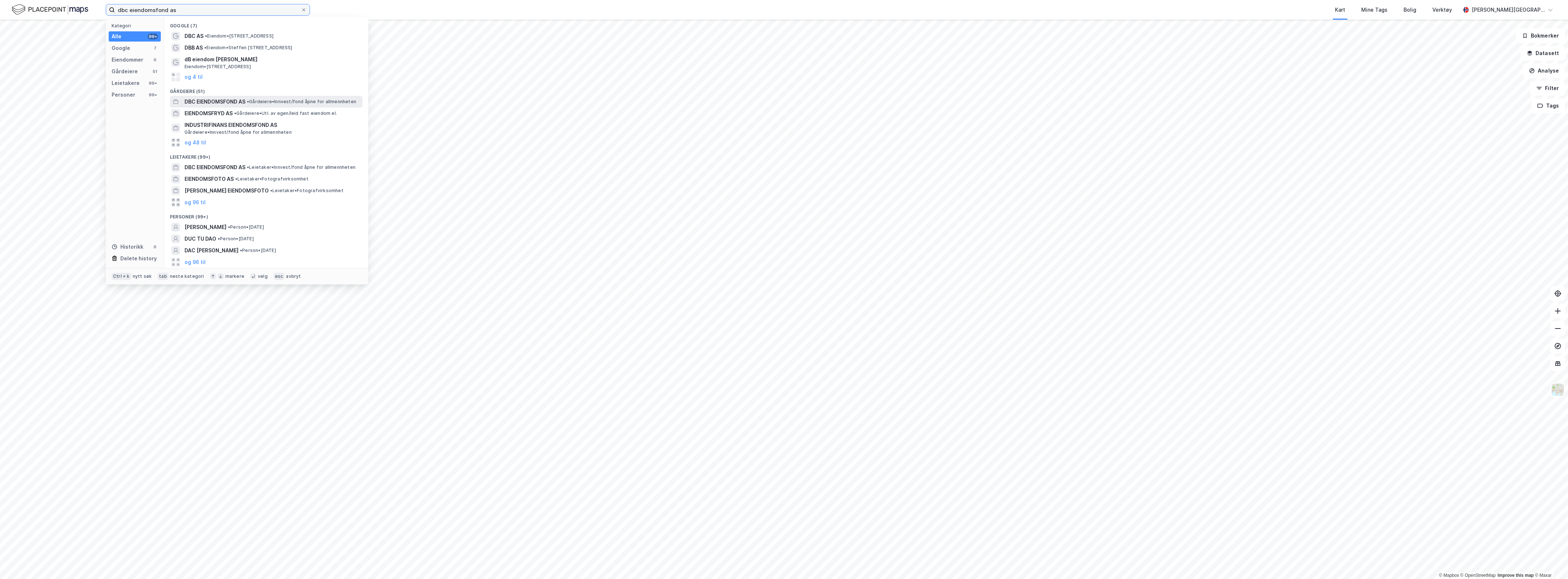
type input "dbc eiendomsfond as"
click at [214, 102] on span "DBC EIENDOMSFOND AS" at bounding box center [215, 102] width 61 height 9
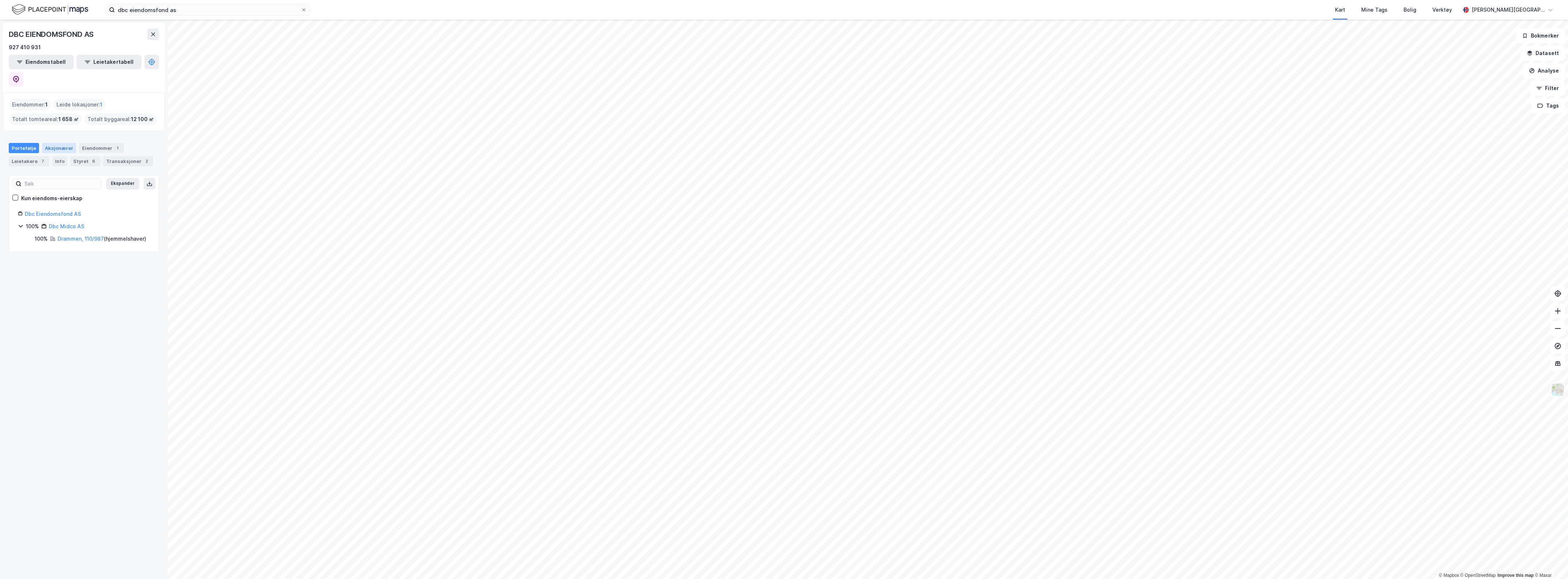
click at [60, 143] on div "Aksjonærer" at bounding box center [59, 148] width 34 height 10
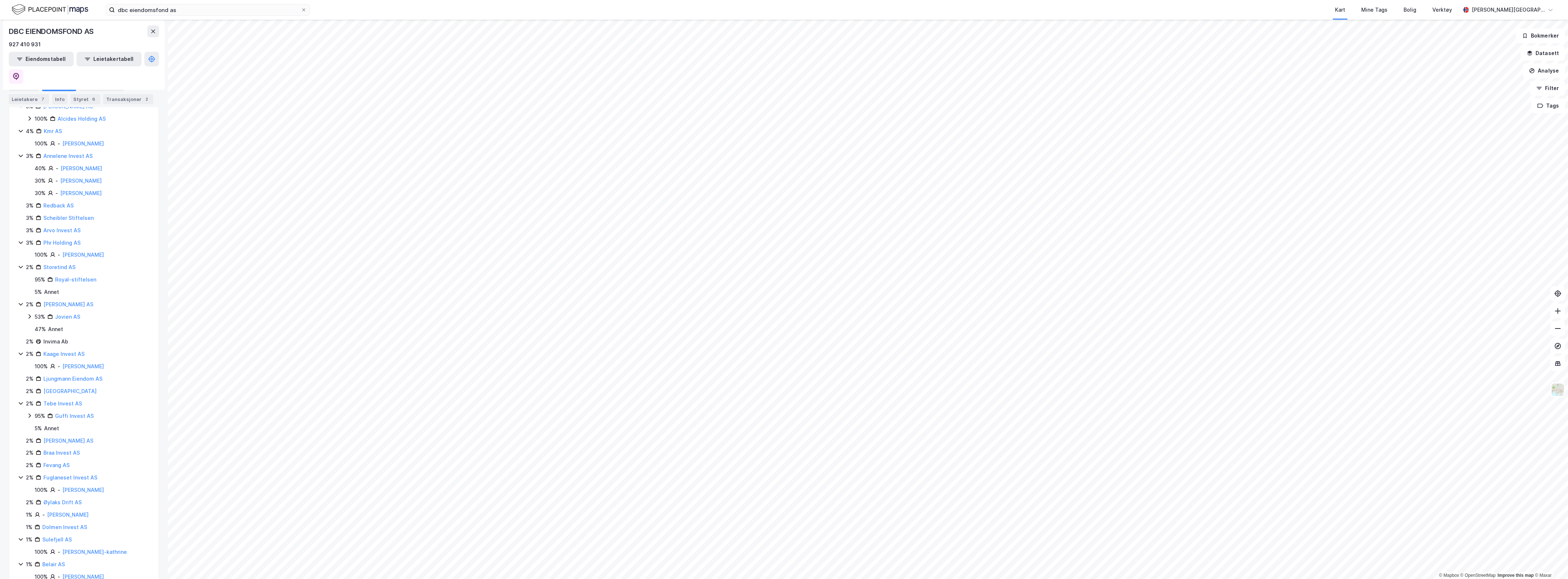
scroll to position [255, 0]
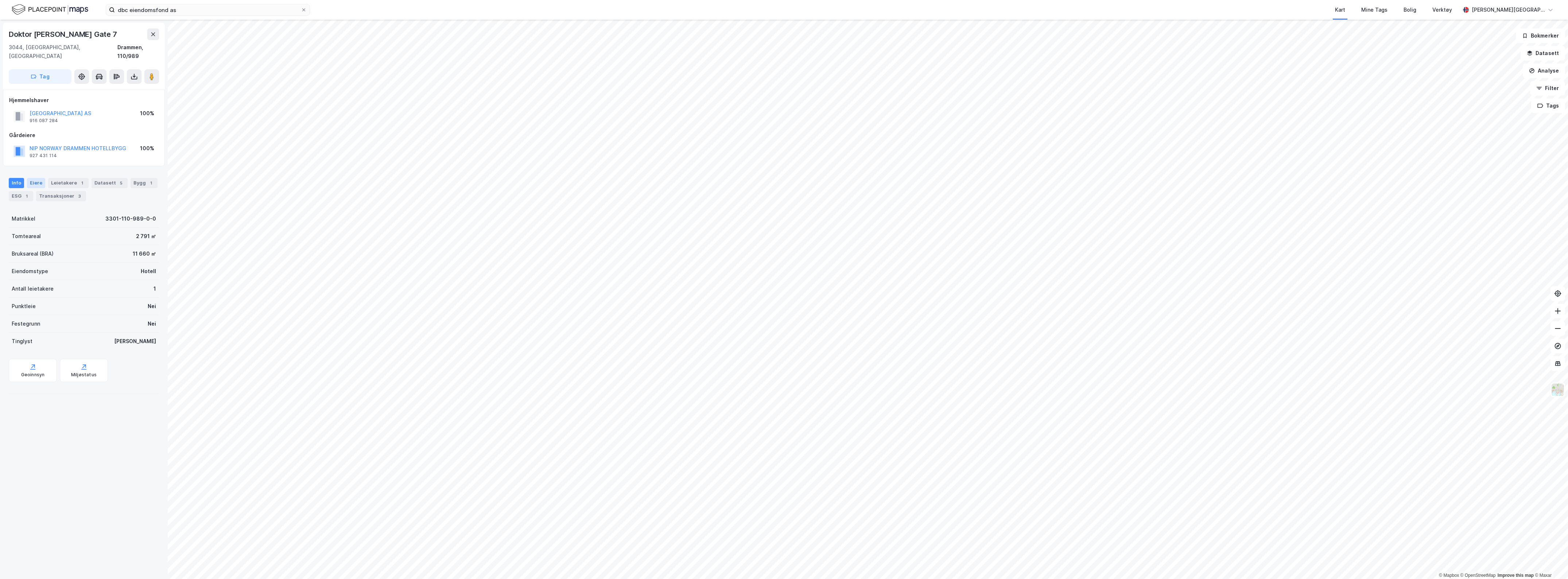
click at [33, 178] on div "Eiere" at bounding box center [36, 183] width 18 height 10
click at [86, 267] on link "Nip Norway Drammen Hotellbygg" at bounding box center [98, 275] width 63 height 15
